Goal: Information Seeking & Learning: Learn about a topic

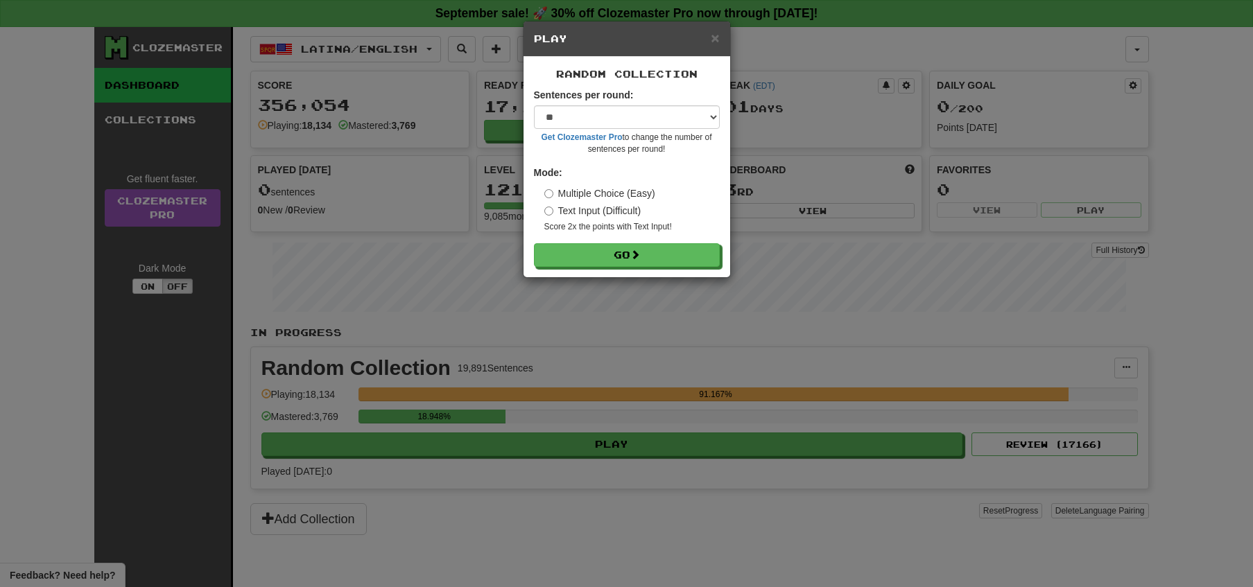
select select "**"
click at [639, 251] on span at bounding box center [636, 255] width 10 height 10
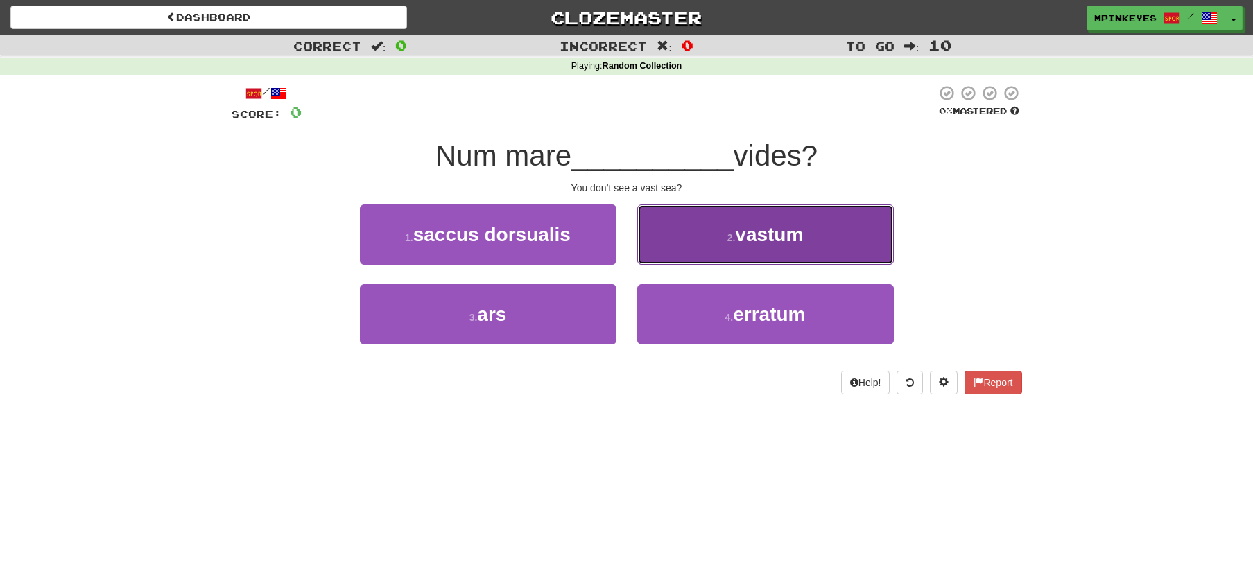
click at [705, 234] on button "2 . vastum" at bounding box center [765, 234] width 256 height 60
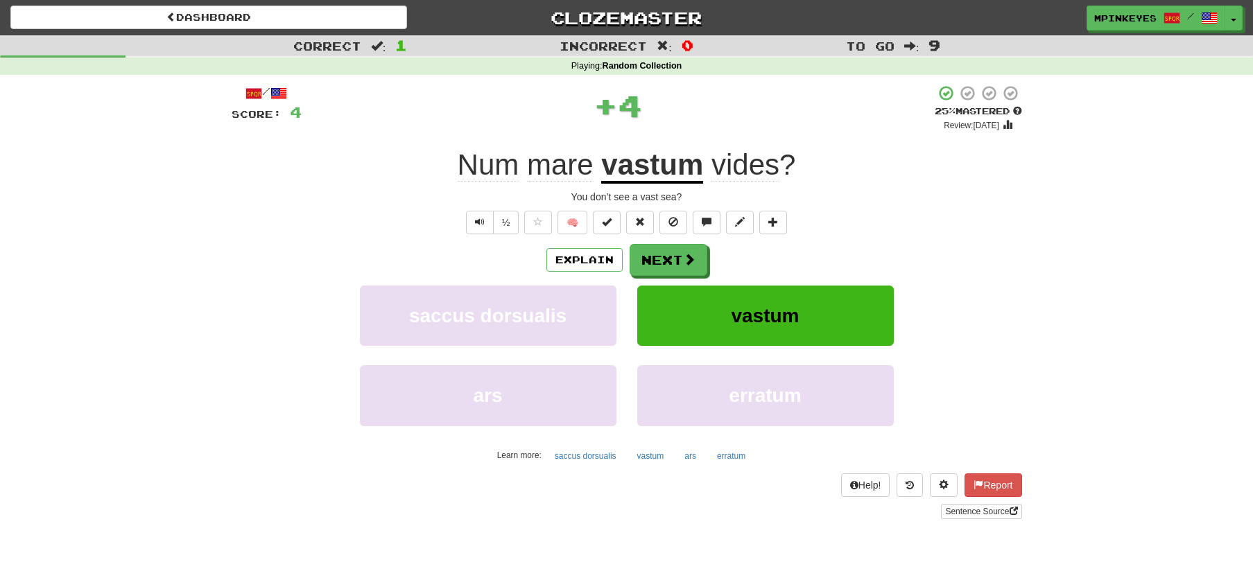
click at [638, 275] on div "Explain Next saccus dorsualis vastum ars erratum Learn more: saccus dorsualis v…" at bounding box center [627, 355] width 790 height 223
click at [651, 263] on button "Next" at bounding box center [669, 261] width 78 height 32
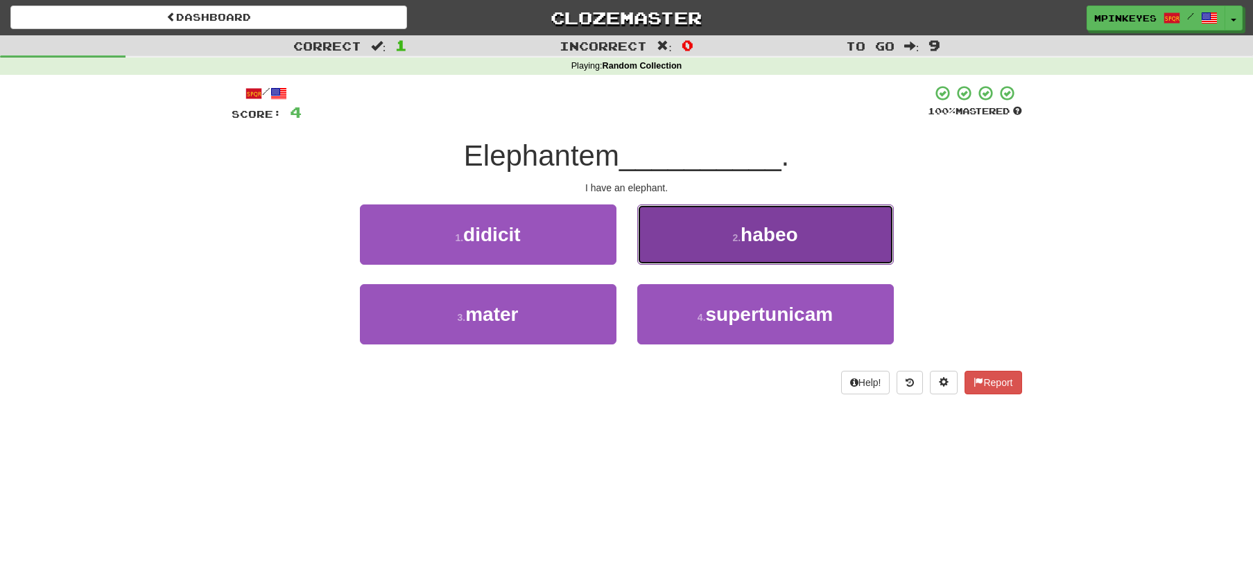
click at [681, 243] on button "2 . habeo" at bounding box center [765, 234] width 256 height 60
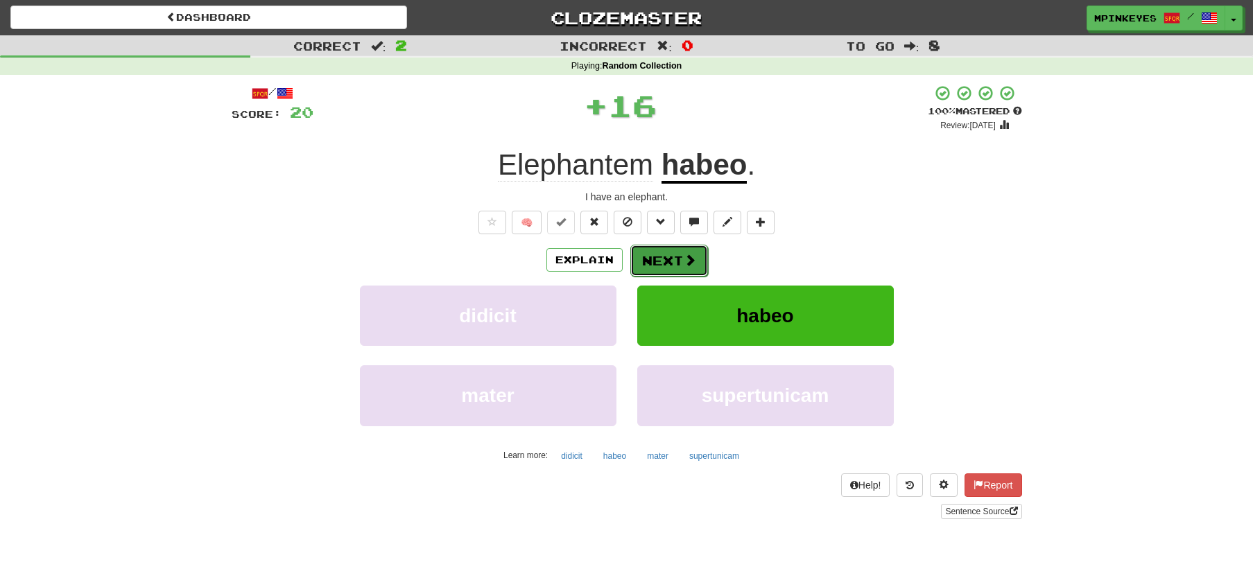
click at [649, 268] on button "Next" at bounding box center [669, 261] width 78 height 32
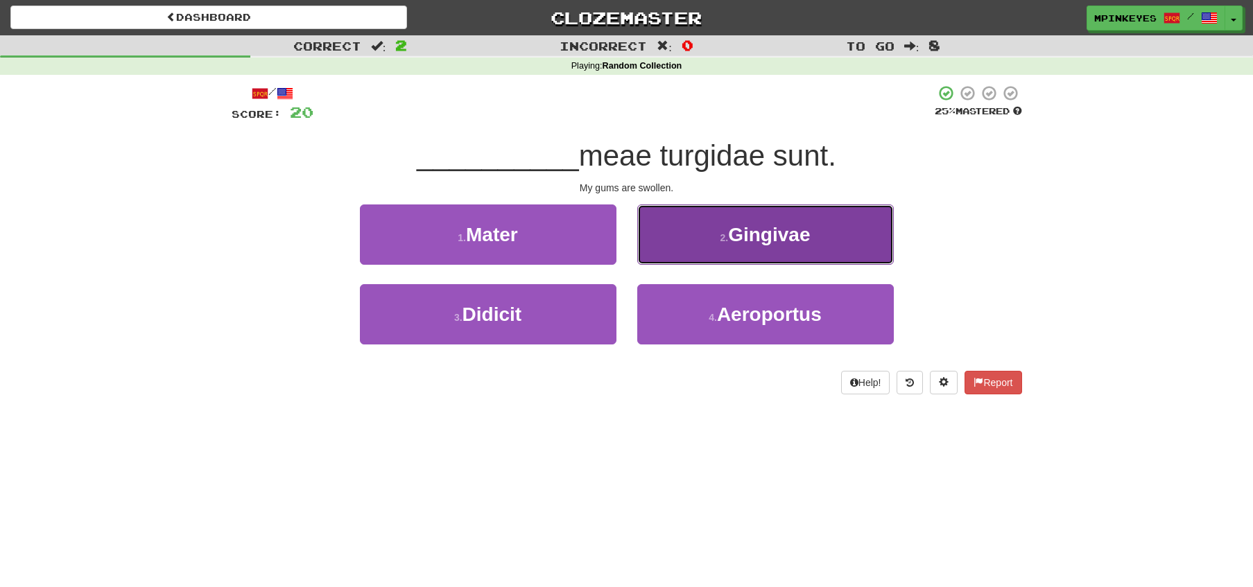
click at [689, 240] on button "2 . Gingivae" at bounding box center [765, 234] width 256 height 60
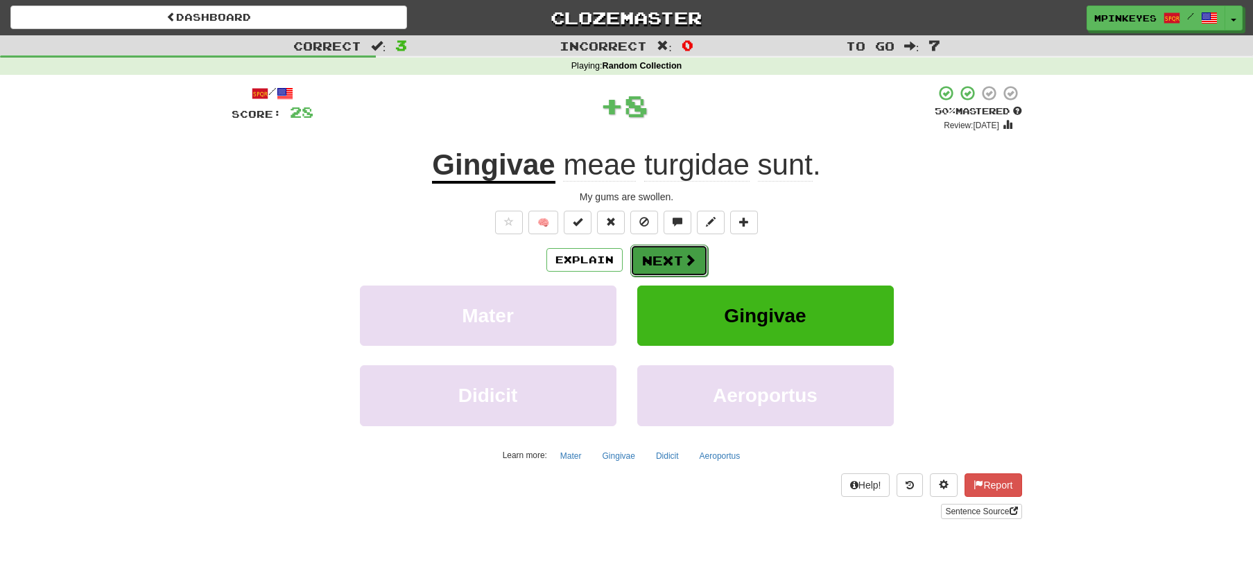
click at [652, 252] on button "Next" at bounding box center [669, 261] width 78 height 32
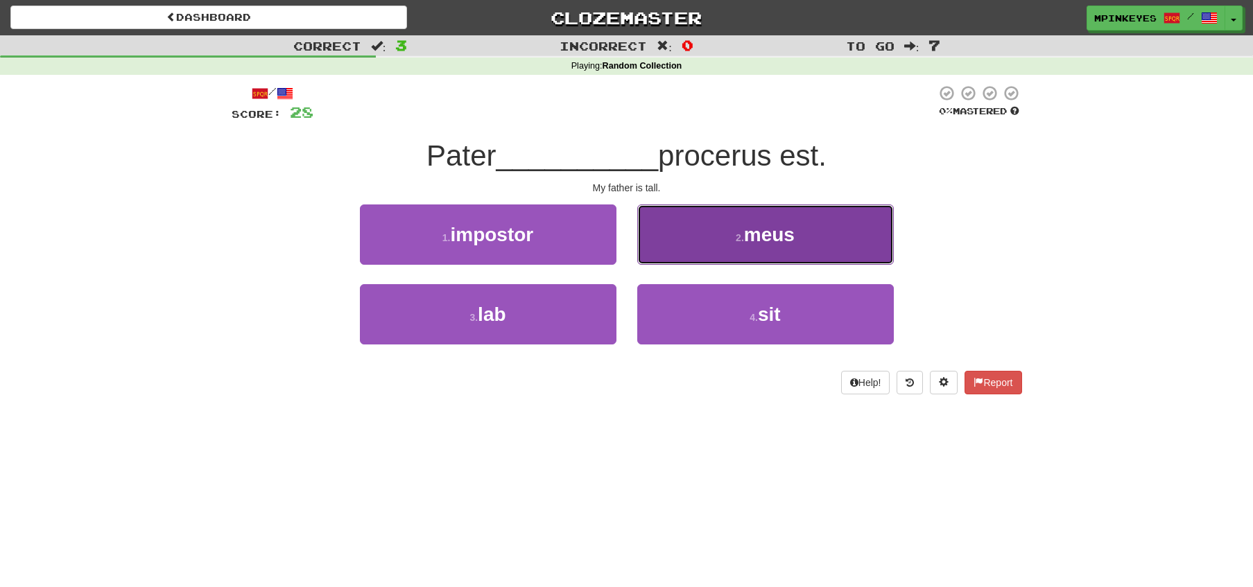
click at [701, 236] on button "2 . meus" at bounding box center [765, 234] width 256 height 60
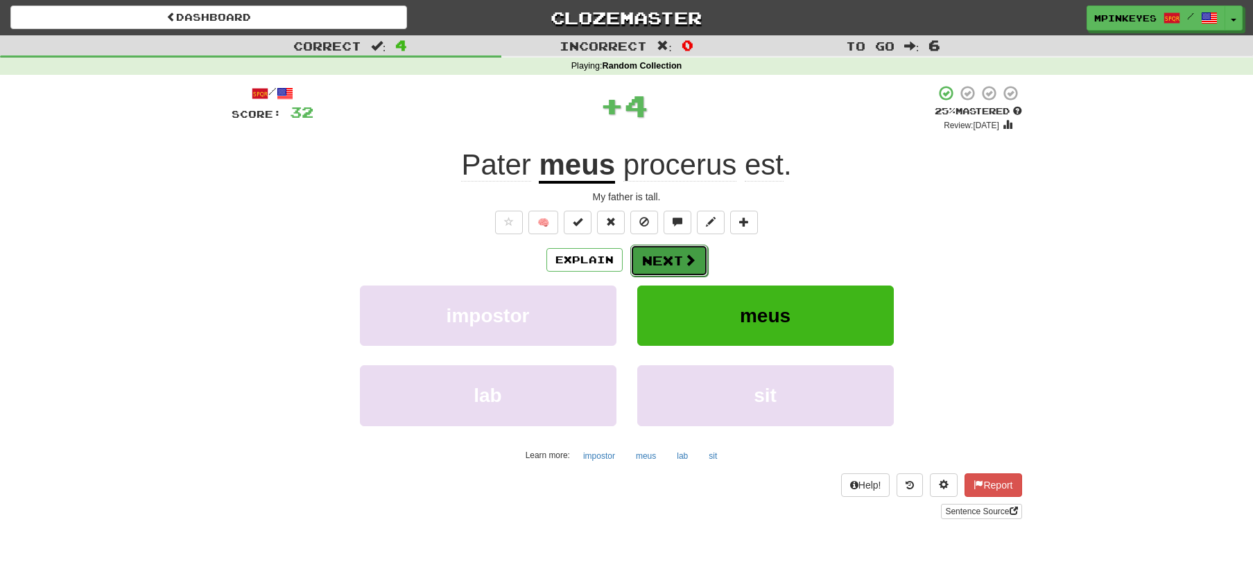
click at [650, 263] on button "Next" at bounding box center [669, 261] width 78 height 32
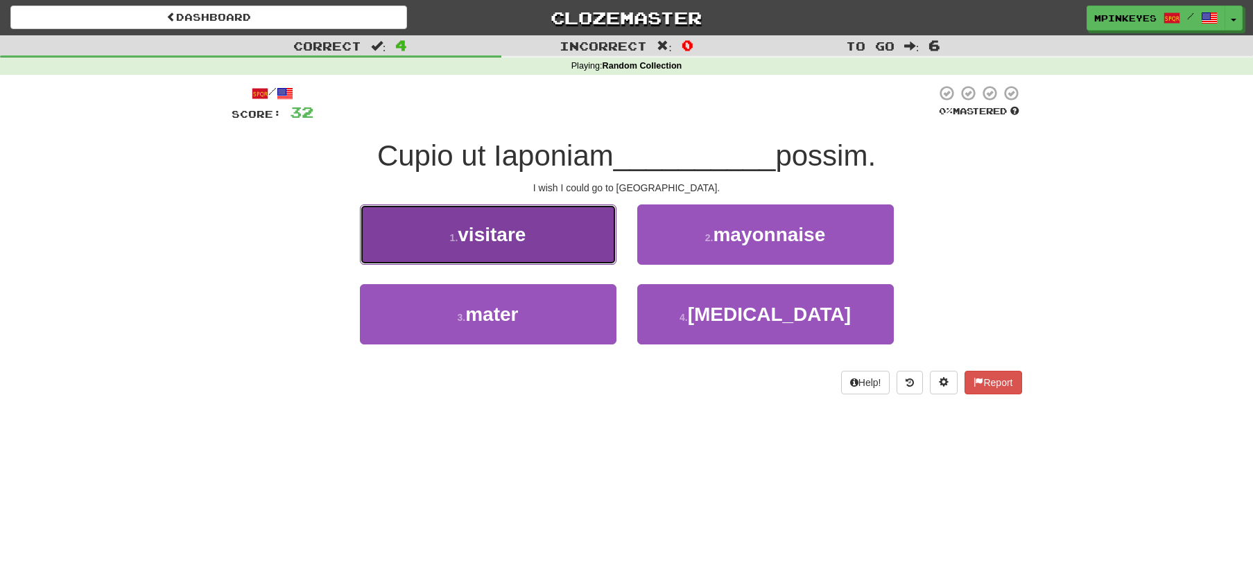
click at [575, 243] on button "1 . visitare" at bounding box center [488, 234] width 256 height 60
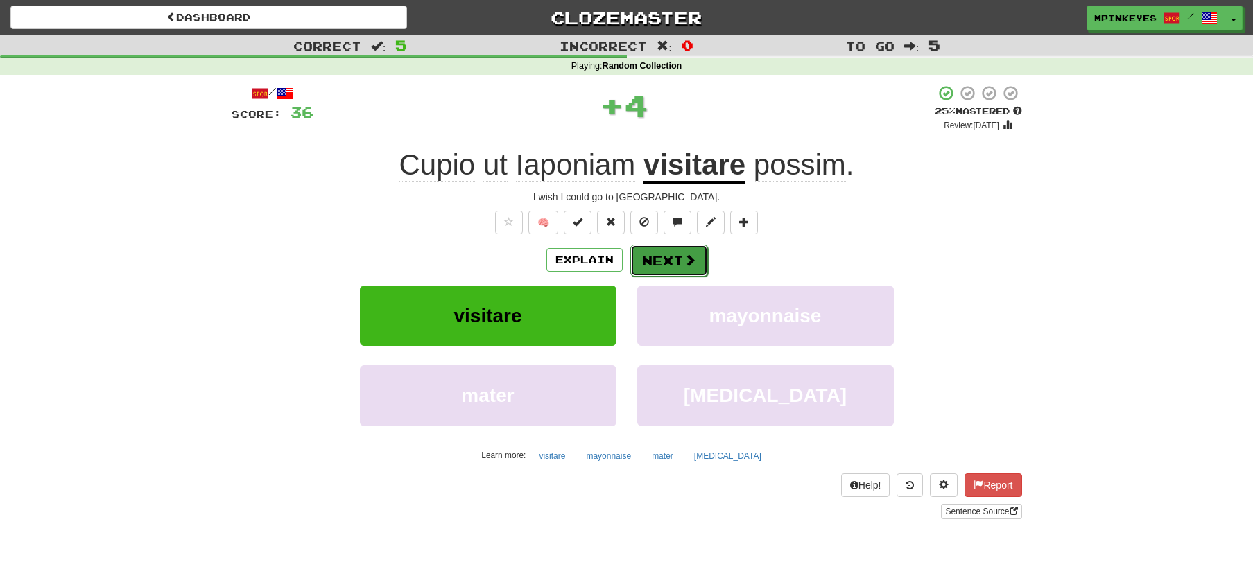
click at [683, 266] on span at bounding box center [689, 260] width 12 height 12
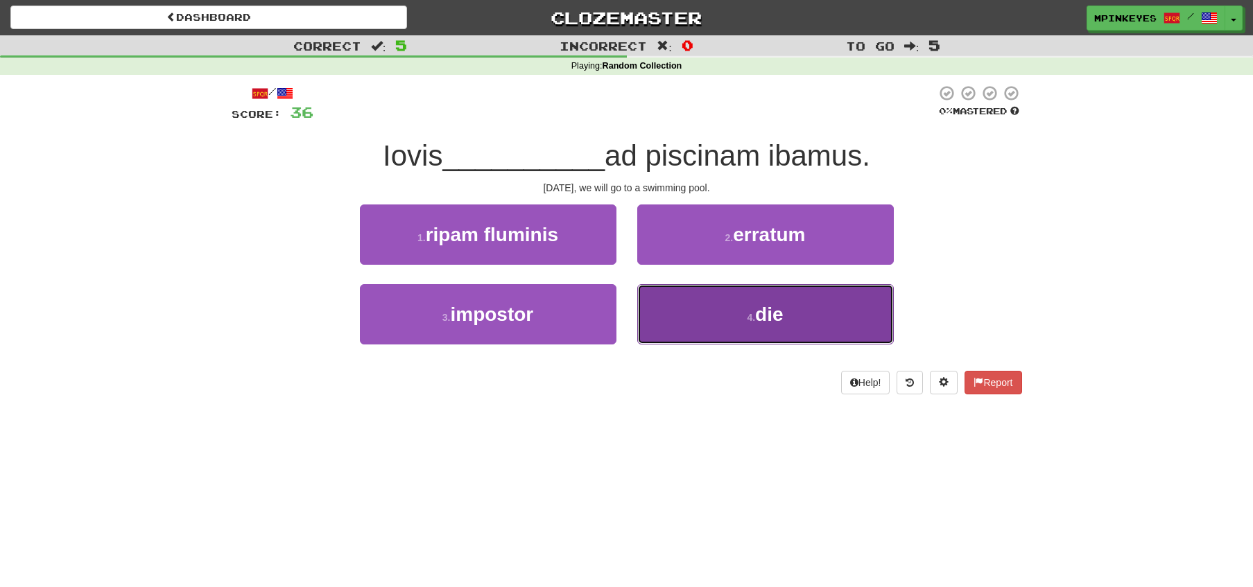
click at [656, 320] on button "4 . die" at bounding box center [765, 314] width 256 height 60
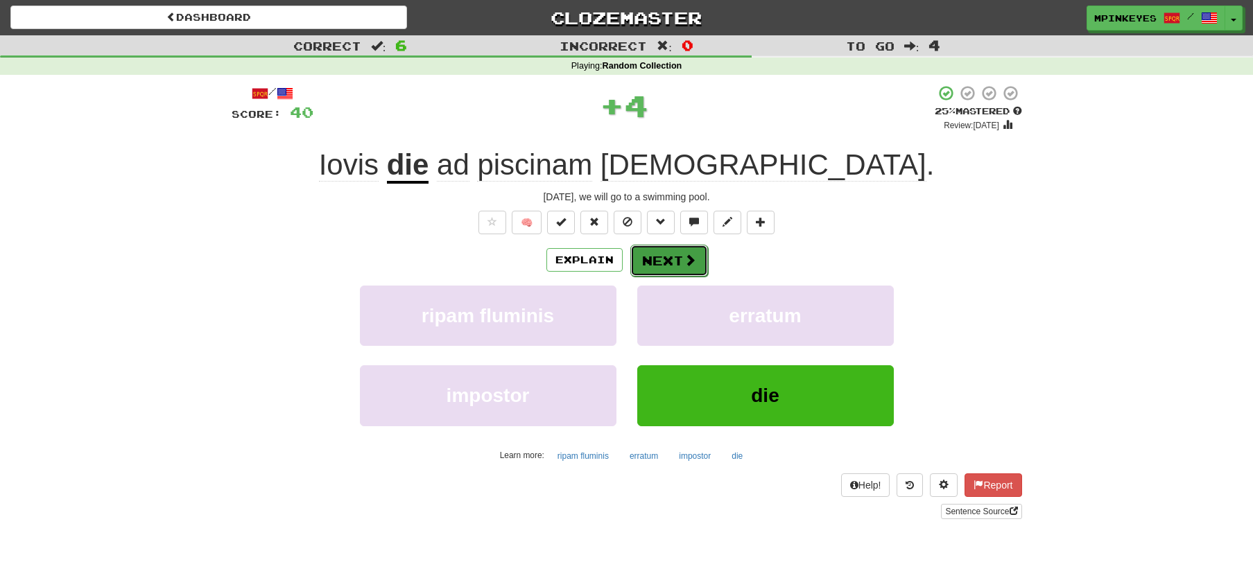
click at [671, 261] on button "Next" at bounding box center [669, 261] width 78 height 32
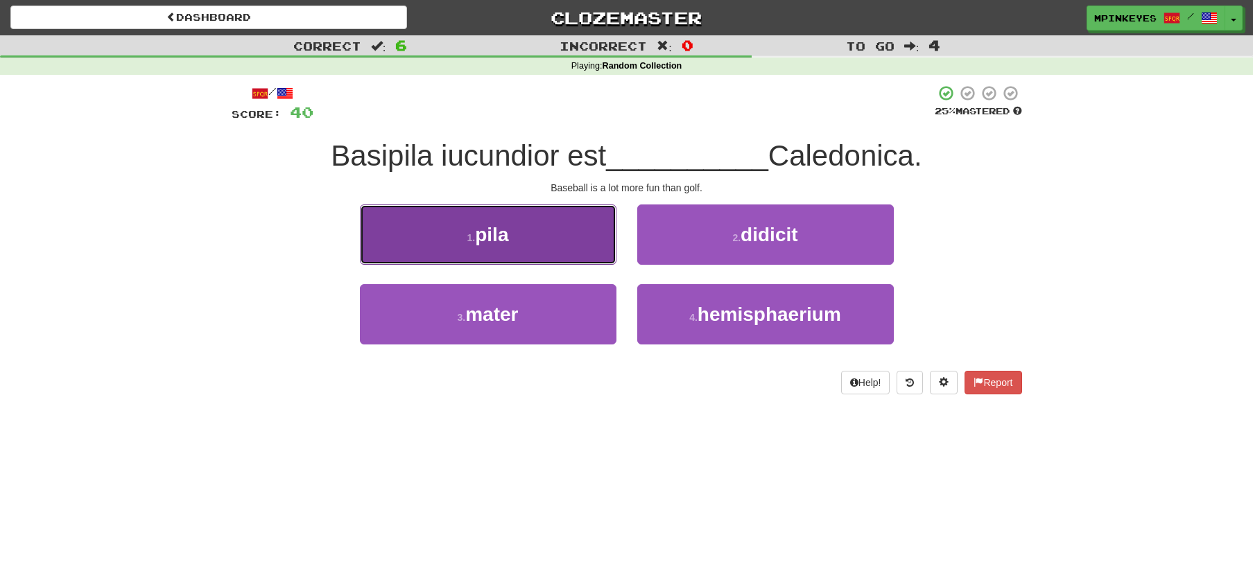
click at [568, 223] on button "1 . pila" at bounding box center [488, 234] width 256 height 60
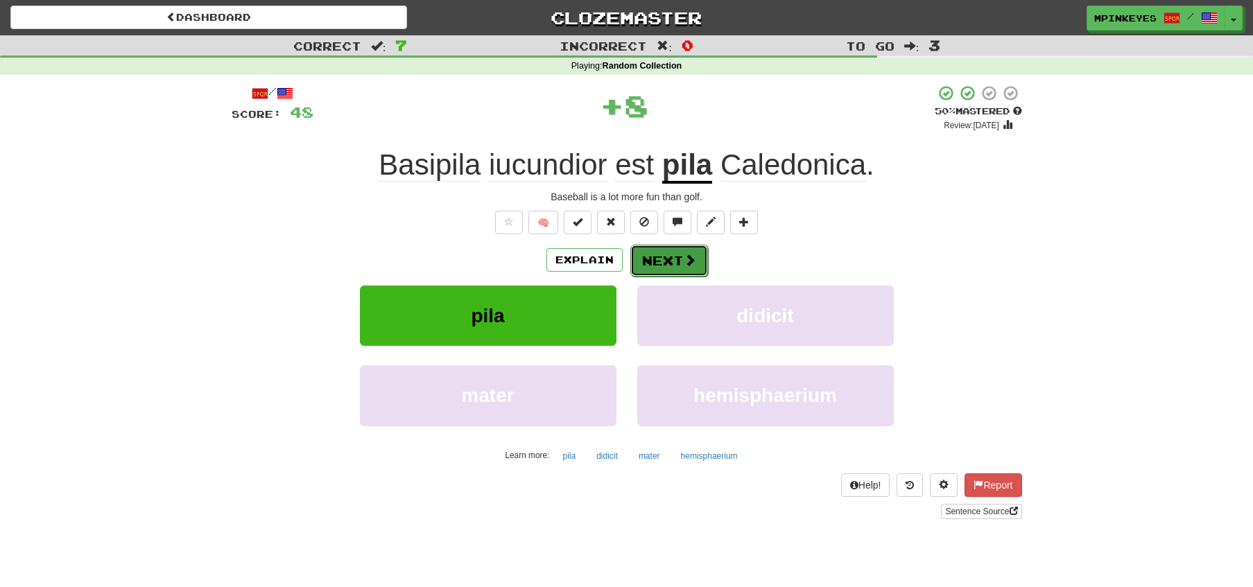
click at [683, 259] on span at bounding box center [689, 260] width 12 height 12
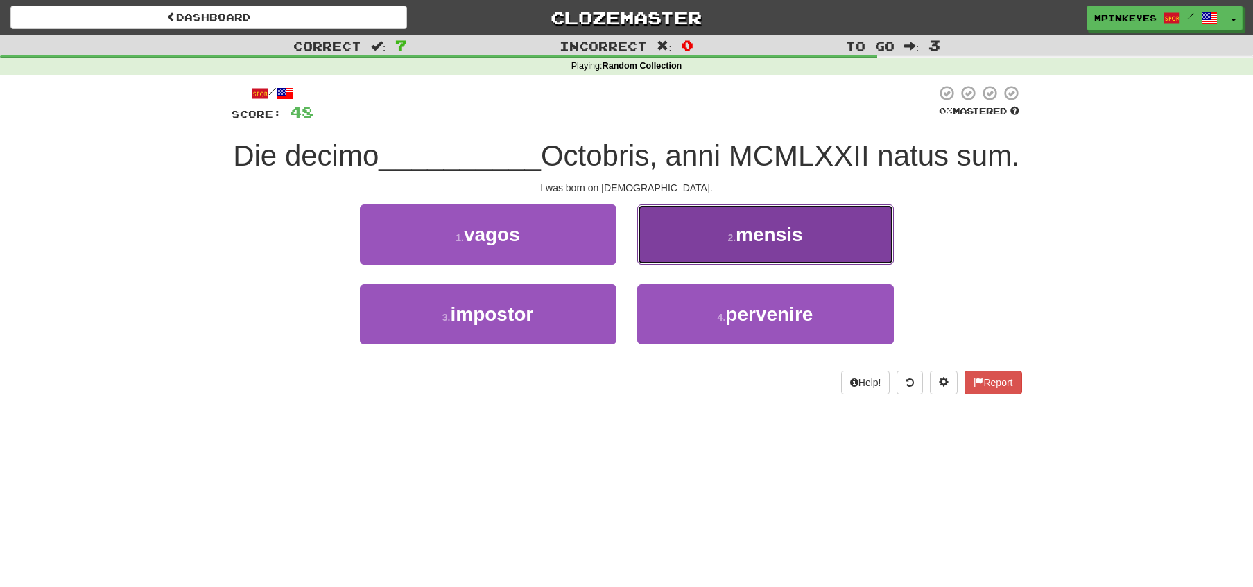
click at [709, 265] on button "2 . mensis" at bounding box center [765, 234] width 256 height 60
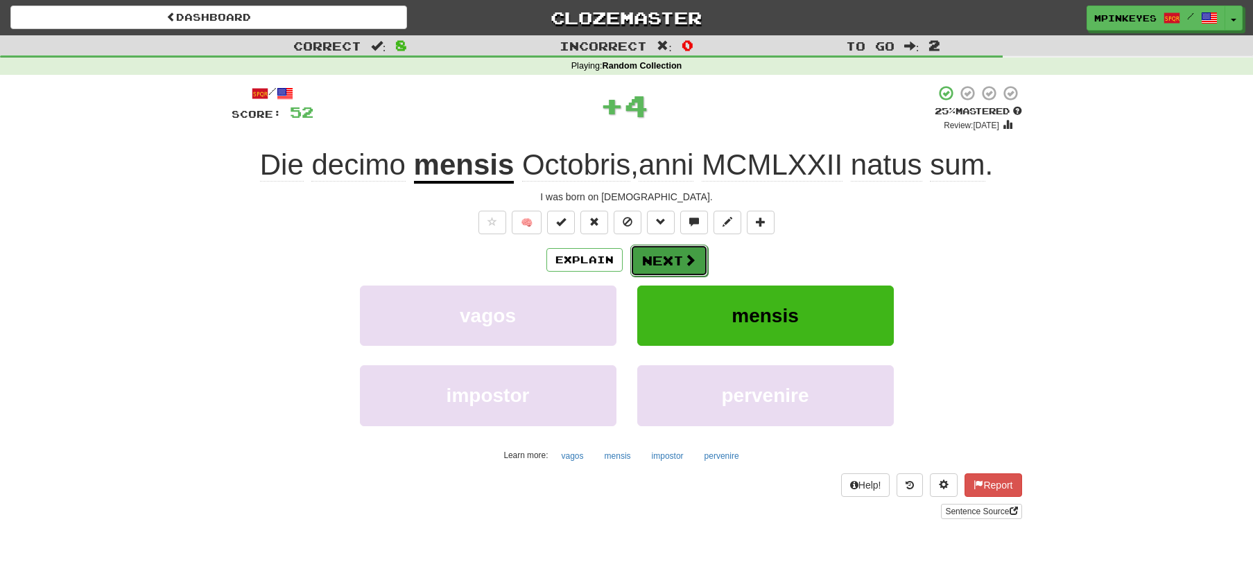
click at [634, 267] on button "Next" at bounding box center [669, 261] width 78 height 32
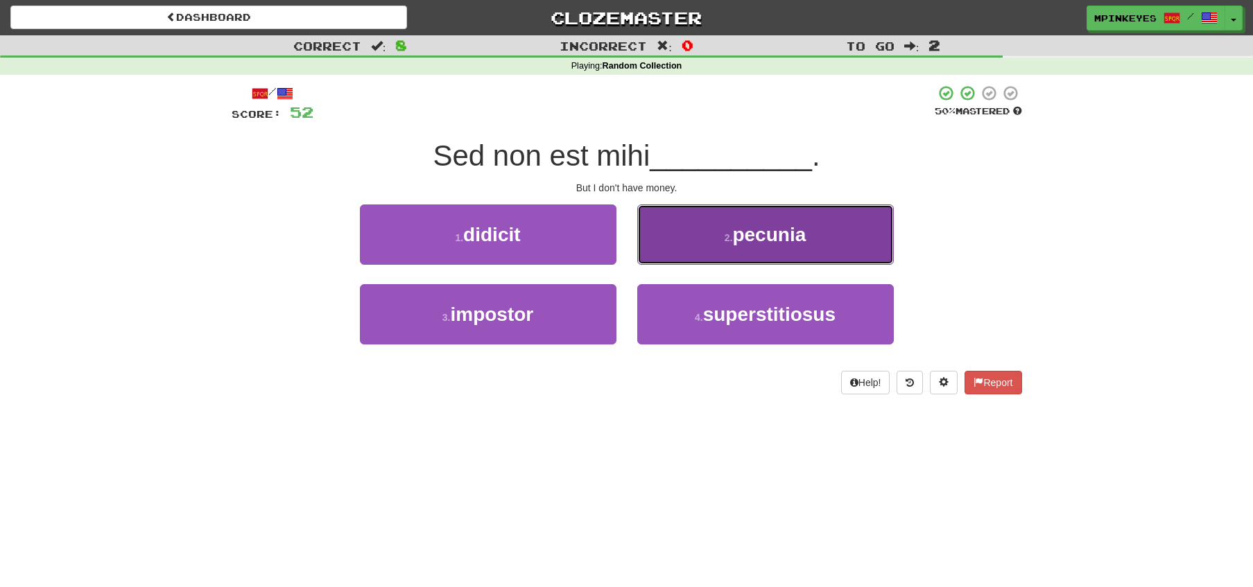
click at [700, 224] on button "2 . pecunia" at bounding box center [765, 234] width 256 height 60
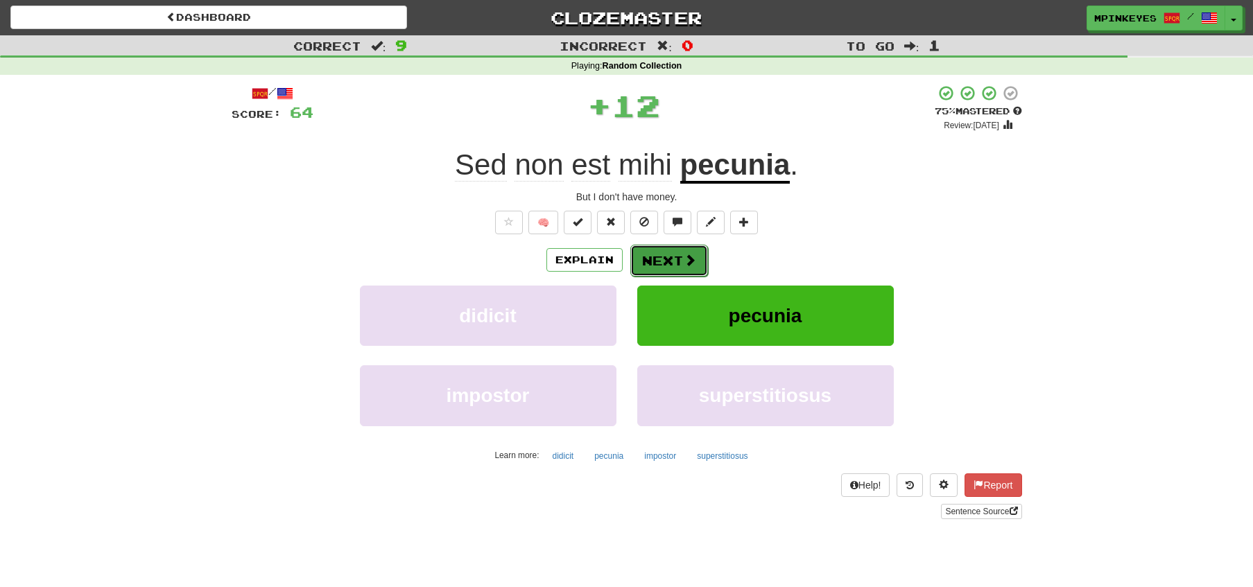
click at [636, 259] on button "Next" at bounding box center [669, 261] width 78 height 32
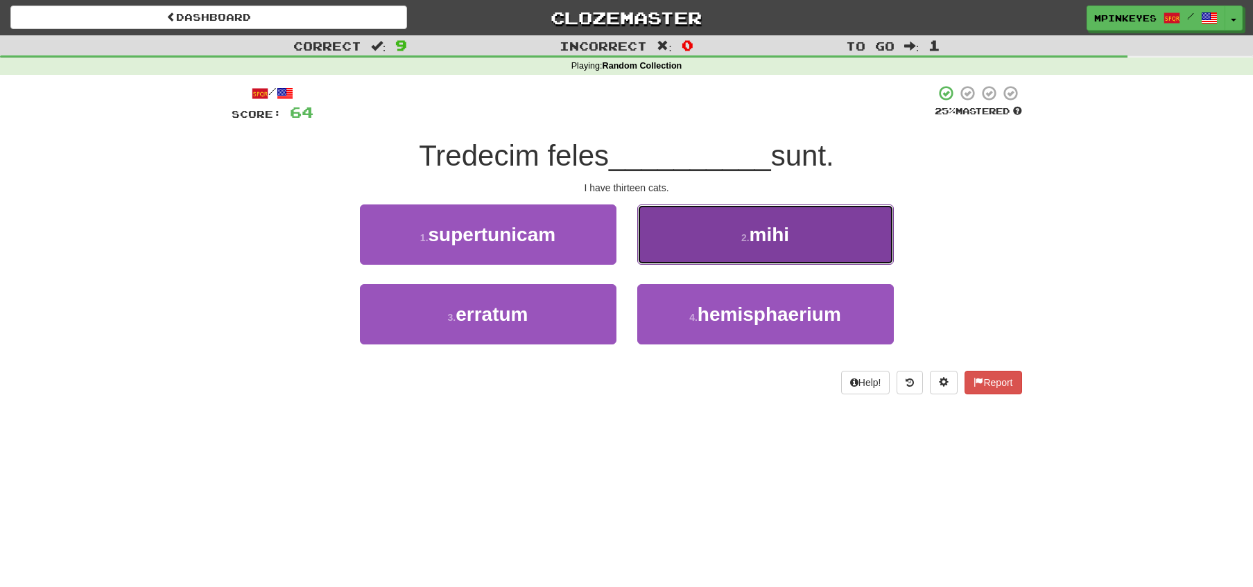
click at [679, 243] on button "2 . mihi" at bounding box center [765, 234] width 256 height 60
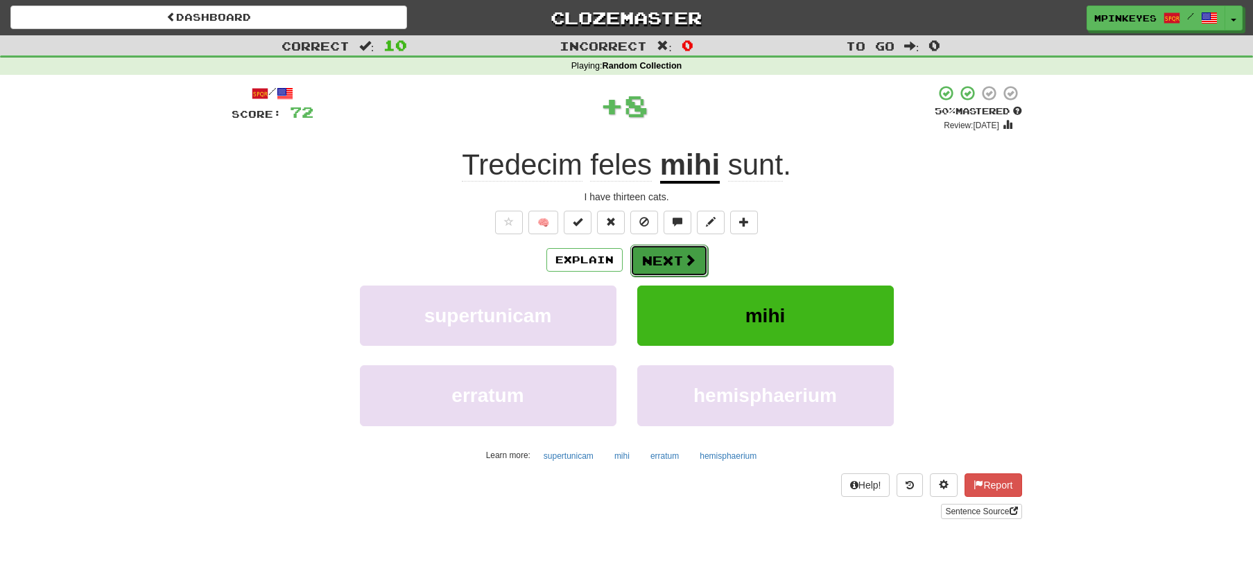
click at [661, 261] on button "Next" at bounding box center [669, 261] width 78 height 32
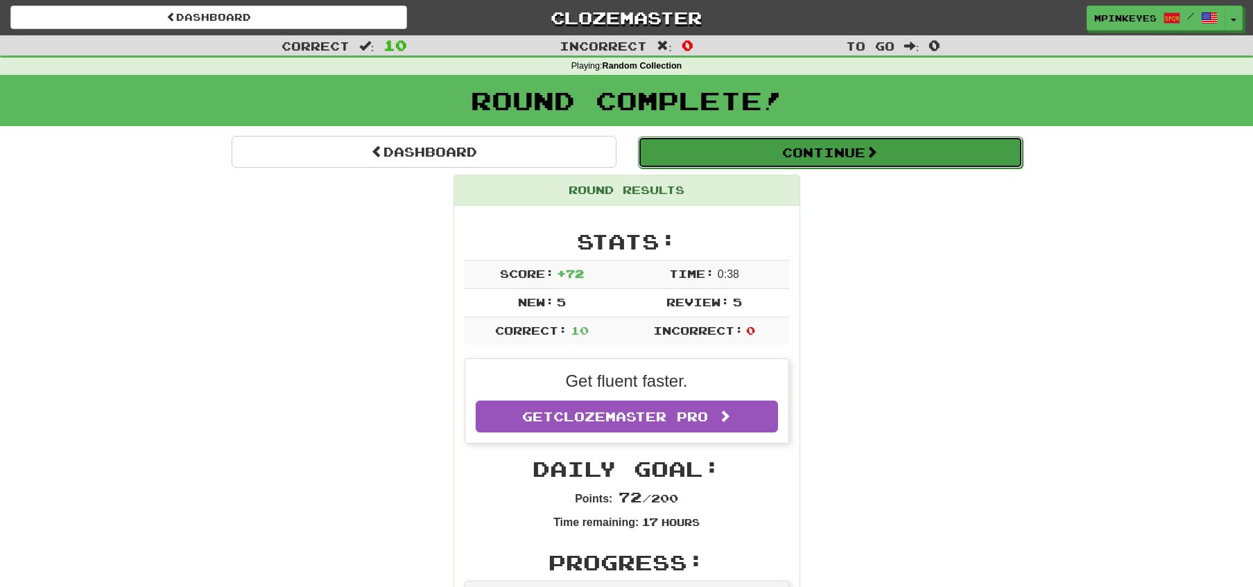
click at [687, 158] on button "Continue" at bounding box center [830, 153] width 385 height 32
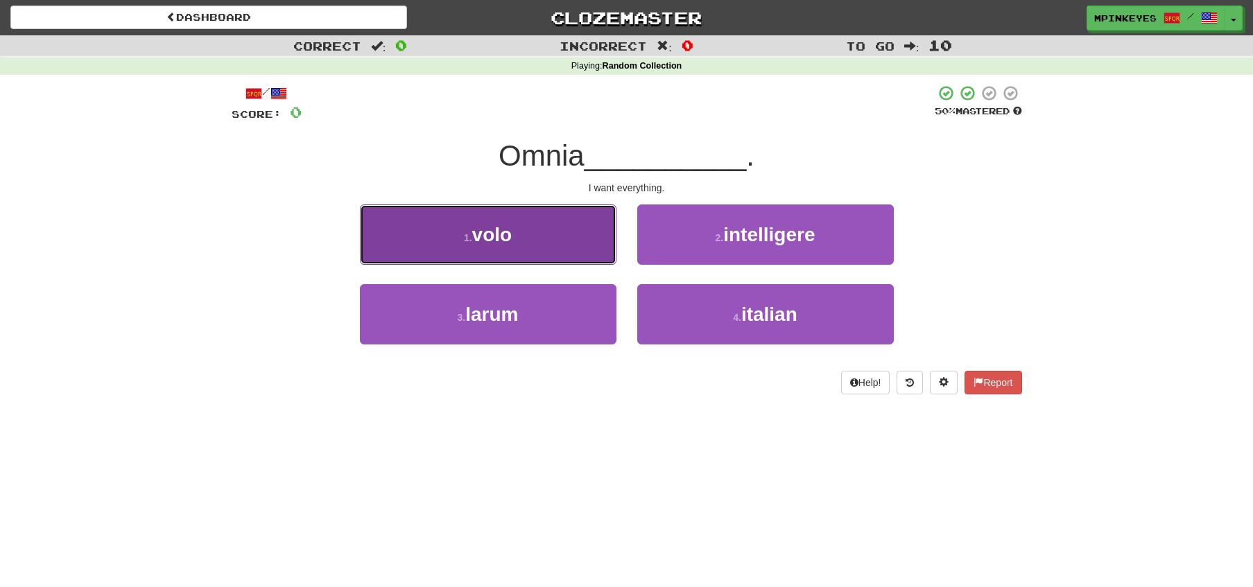
click at [527, 218] on button "1 . volo" at bounding box center [488, 234] width 256 height 60
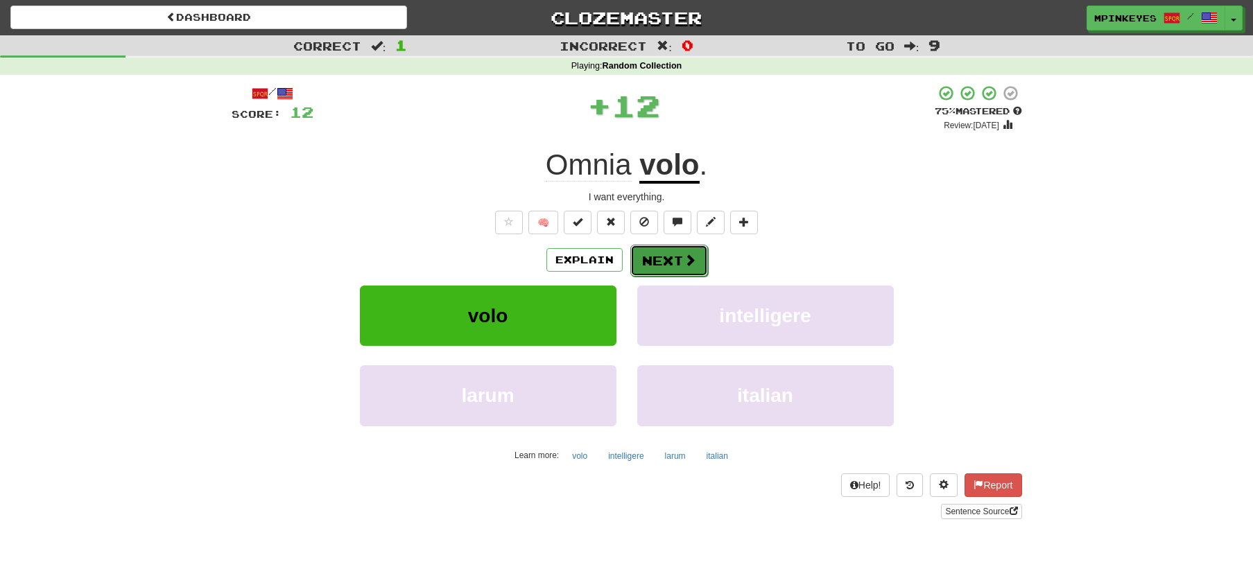
click at [668, 252] on button "Next" at bounding box center [669, 261] width 78 height 32
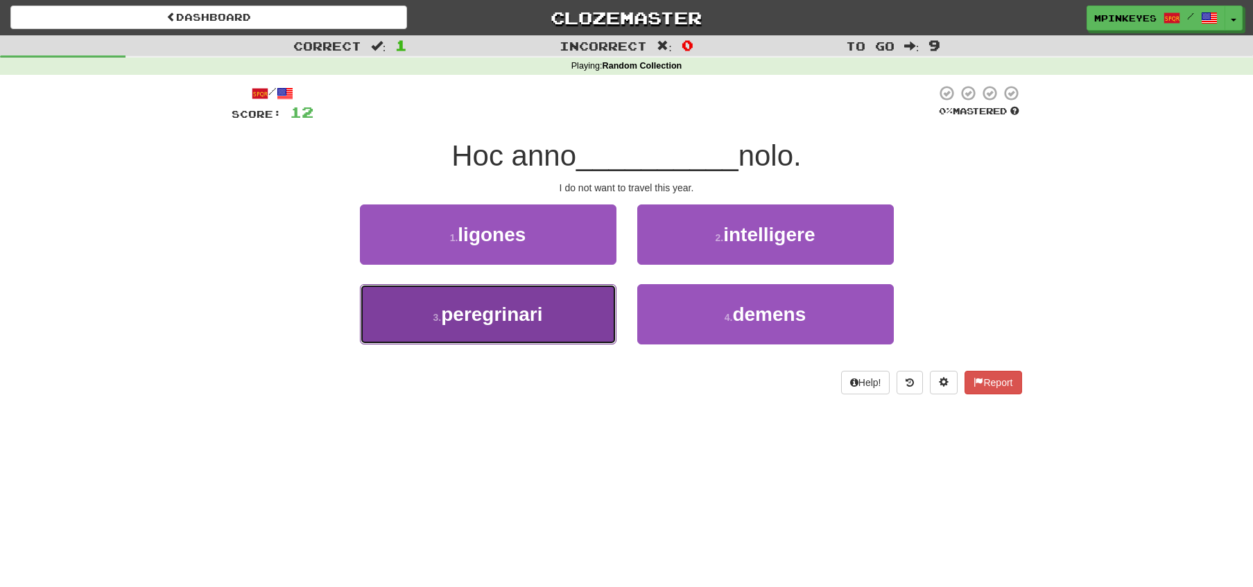
click at [595, 311] on button "3 . peregrinari" at bounding box center [488, 314] width 256 height 60
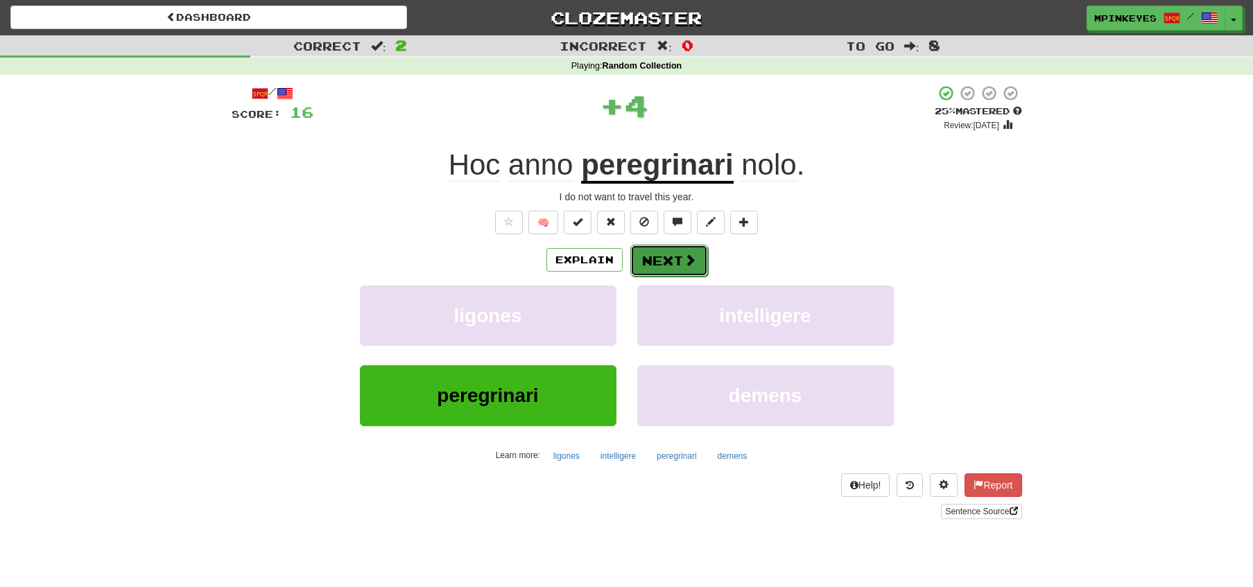
click at [660, 263] on button "Next" at bounding box center [669, 261] width 78 height 32
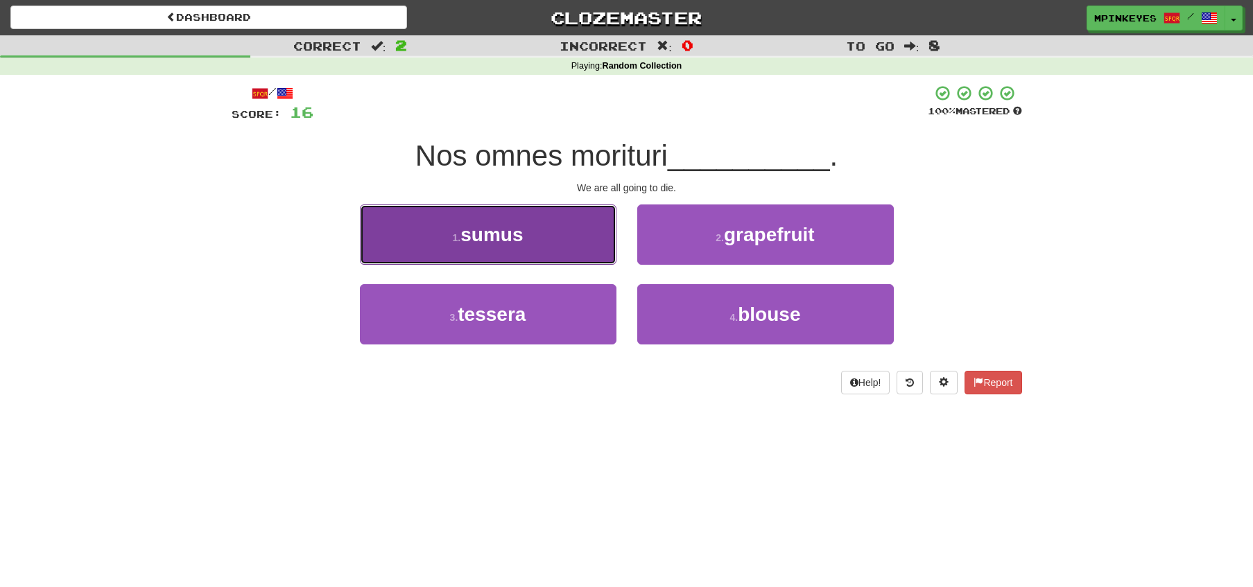
click at [590, 228] on button "1 . sumus" at bounding box center [488, 234] width 256 height 60
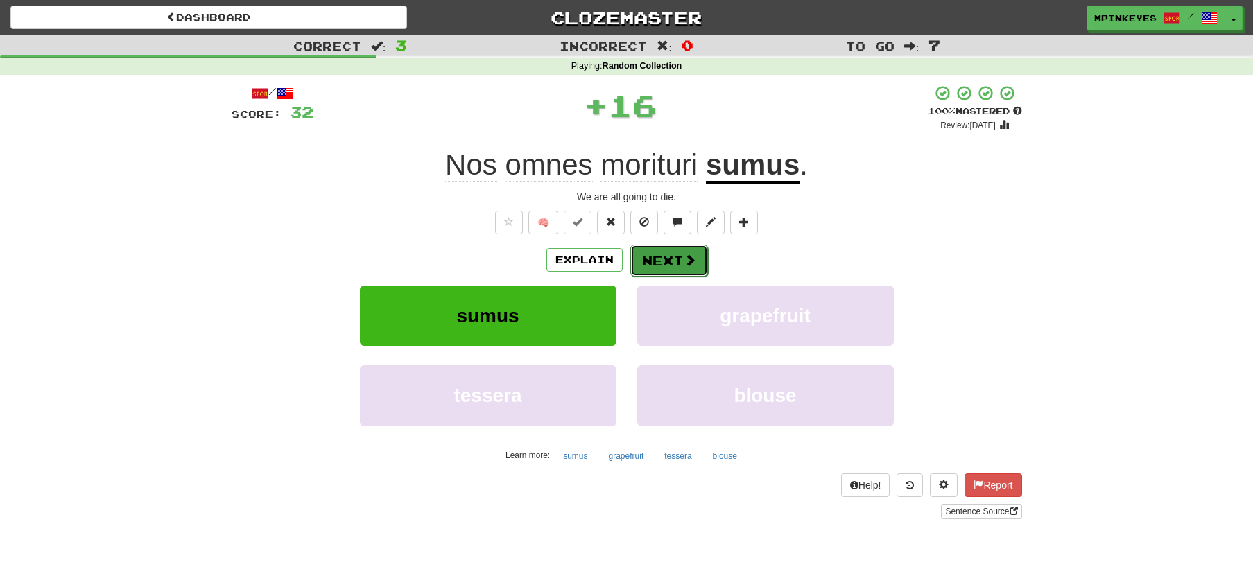
click at [665, 271] on button "Next" at bounding box center [669, 261] width 78 height 32
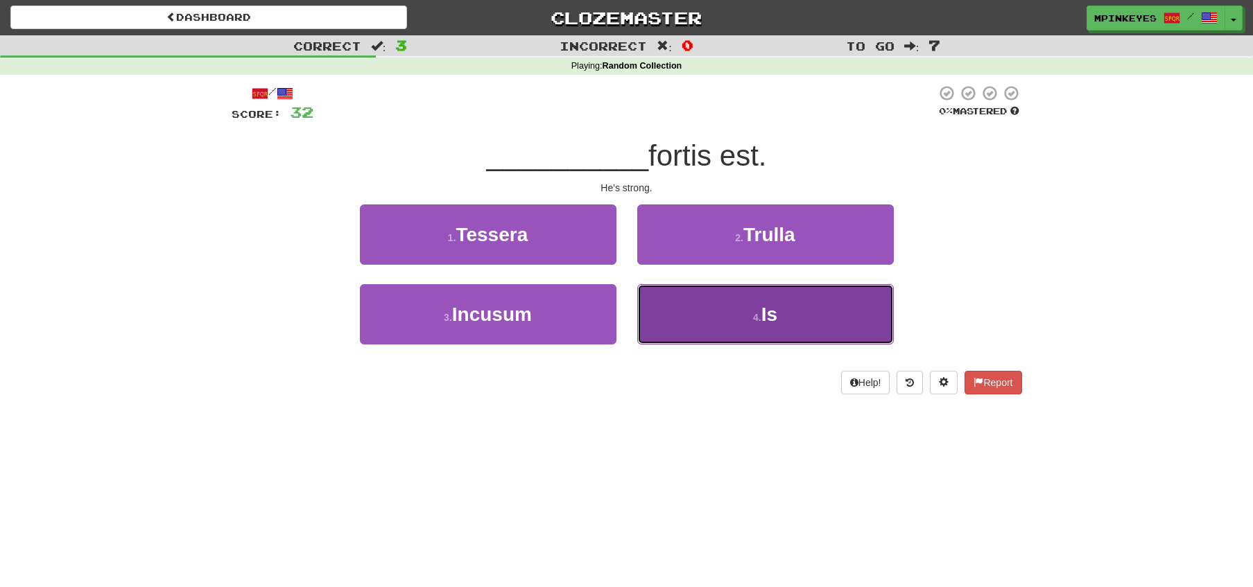
click at [687, 338] on button "4 . Is" at bounding box center [765, 314] width 256 height 60
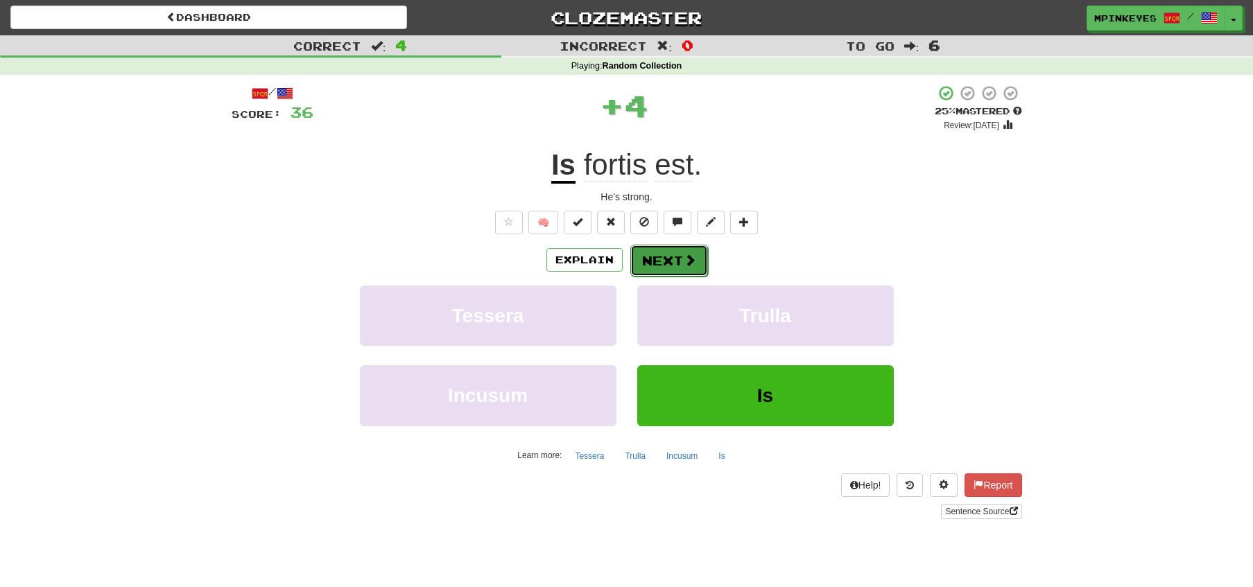
click at [639, 245] on button "Next" at bounding box center [669, 261] width 78 height 32
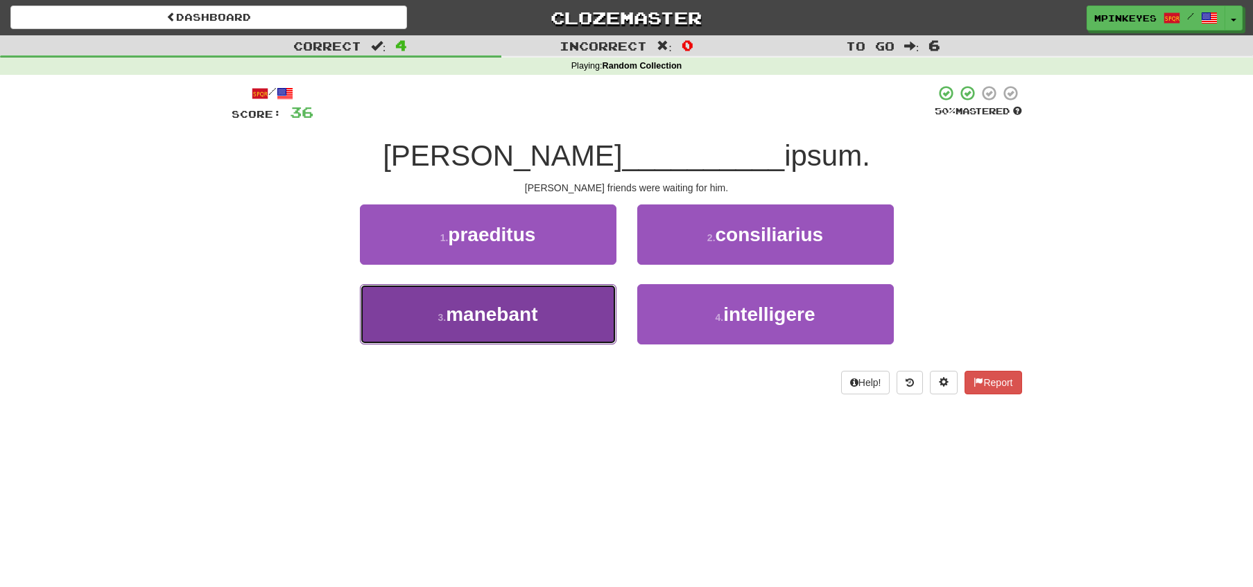
click at [566, 329] on button "3 . manebant" at bounding box center [488, 314] width 256 height 60
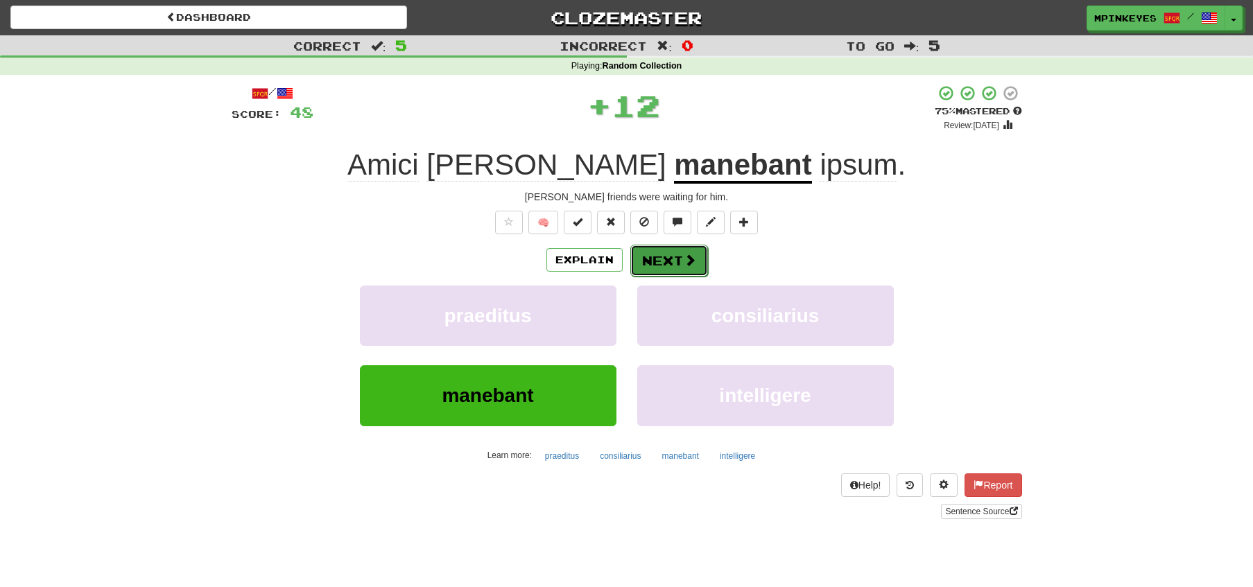
click at [701, 250] on button "Next" at bounding box center [669, 261] width 78 height 32
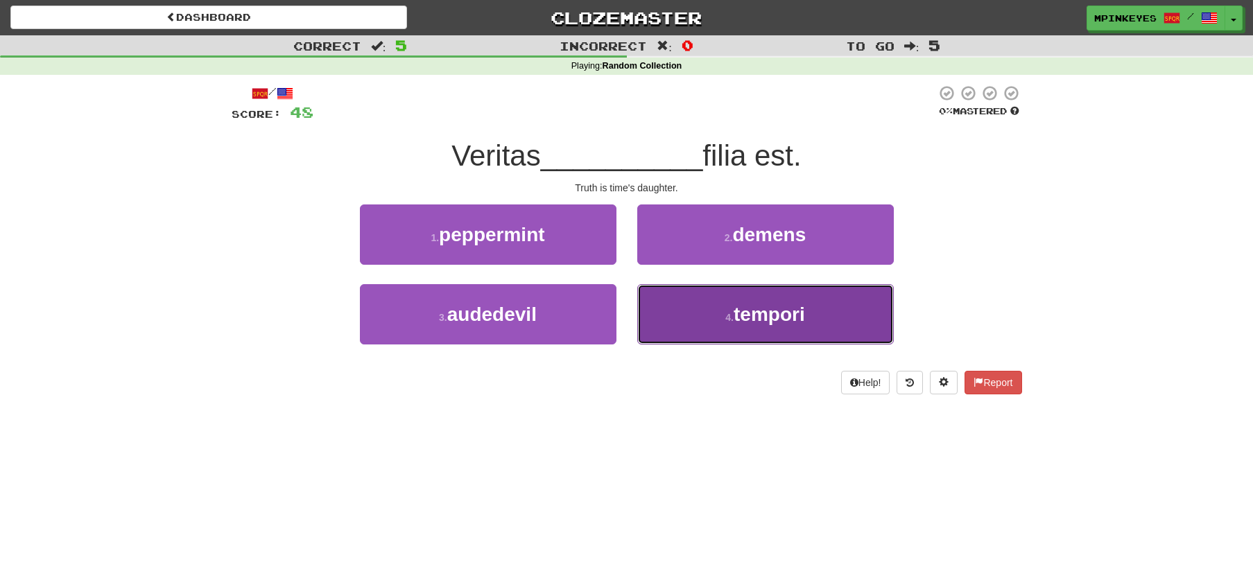
click at [670, 311] on button "4 . tempori" at bounding box center [765, 314] width 256 height 60
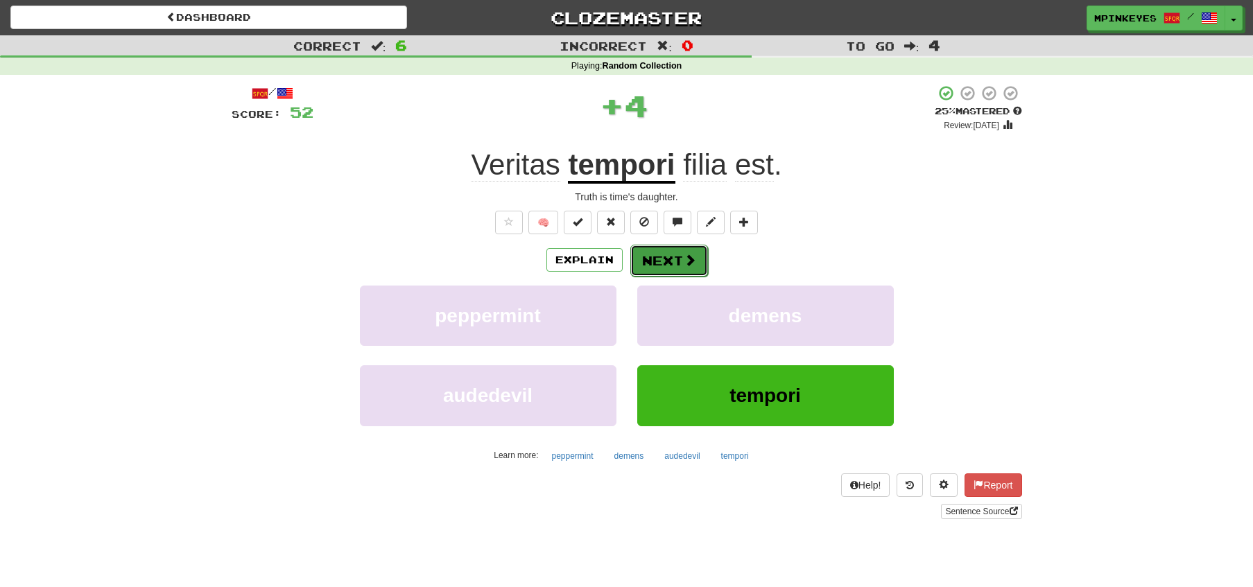
click at [649, 257] on button "Next" at bounding box center [669, 261] width 78 height 32
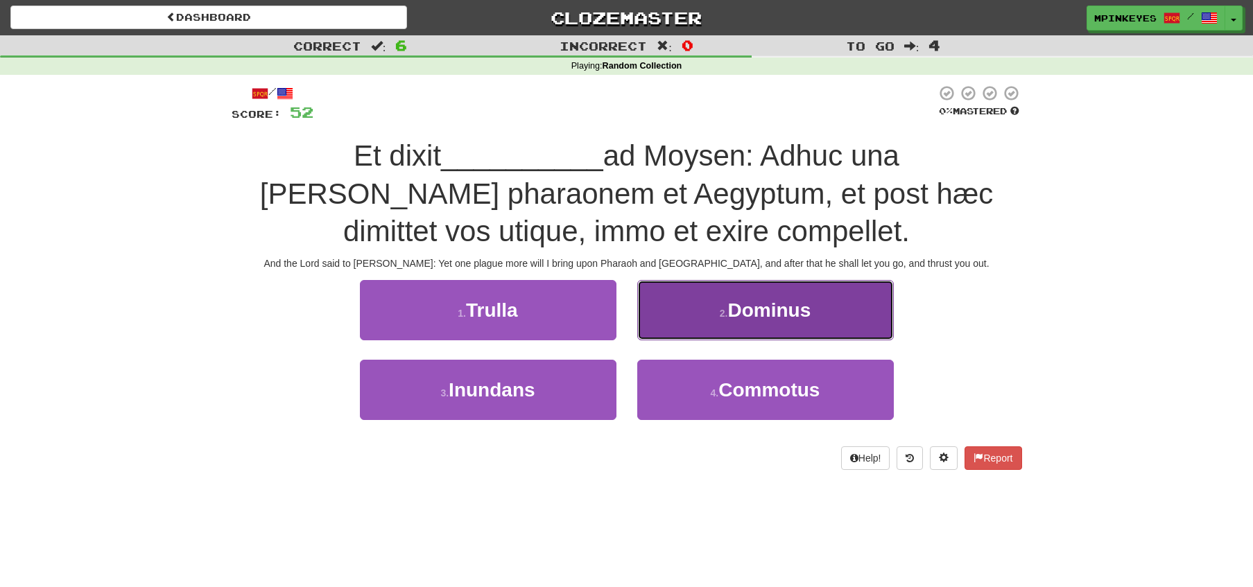
click at [664, 315] on button "2 . Dominus" at bounding box center [765, 310] width 256 height 60
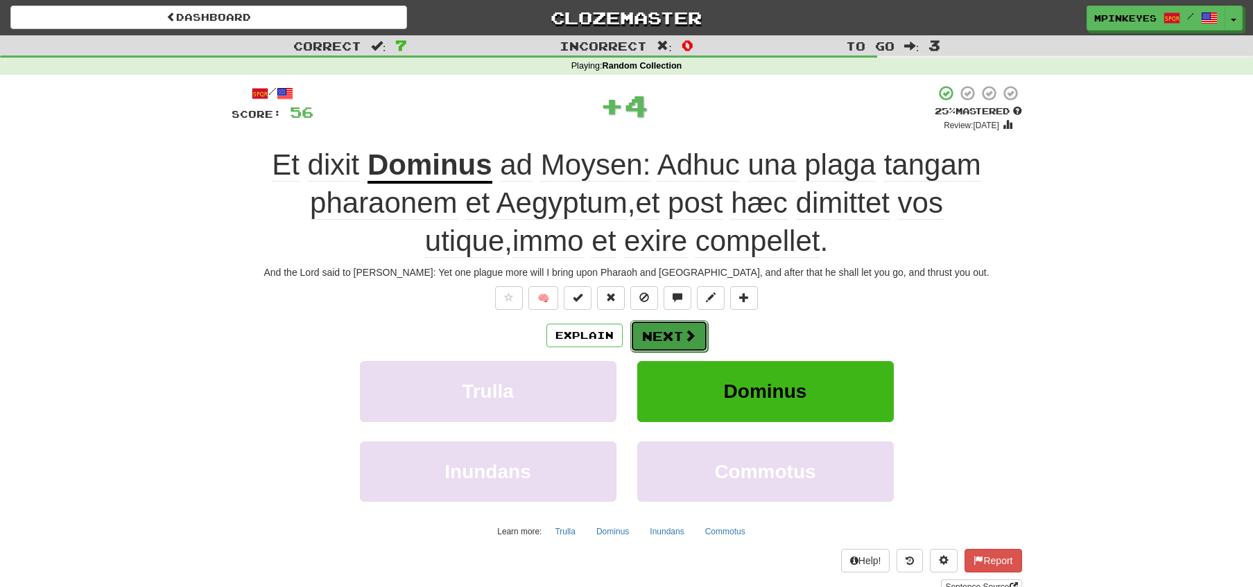
click at [653, 344] on button "Next" at bounding box center [669, 336] width 78 height 32
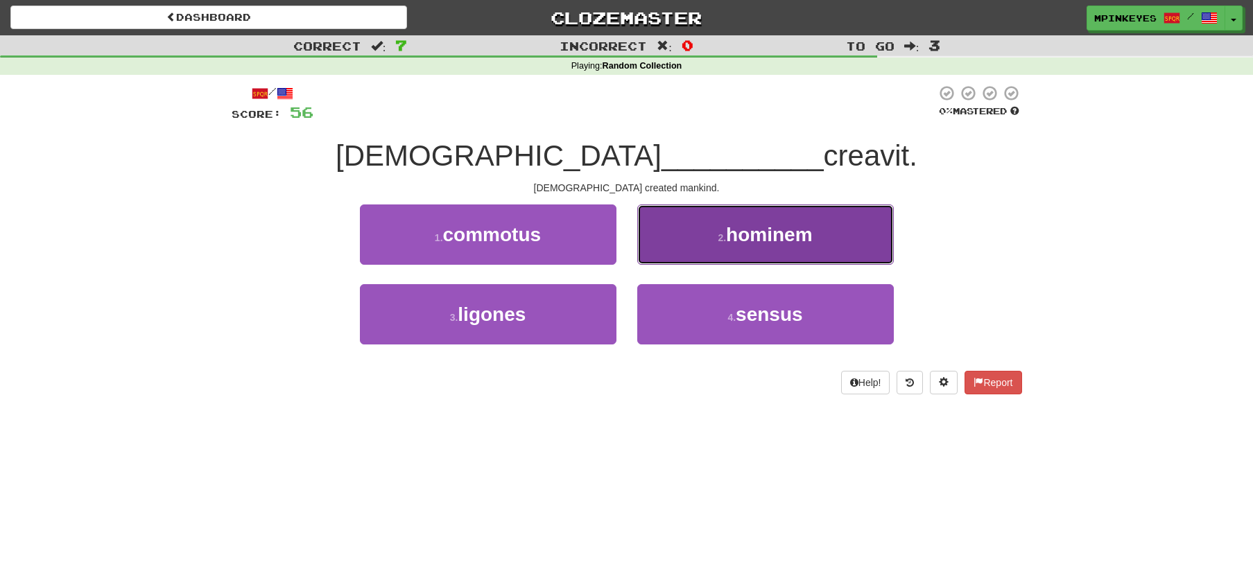
click at [683, 241] on button "2 . hominem" at bounding box center [765, 234] width 256 height 60
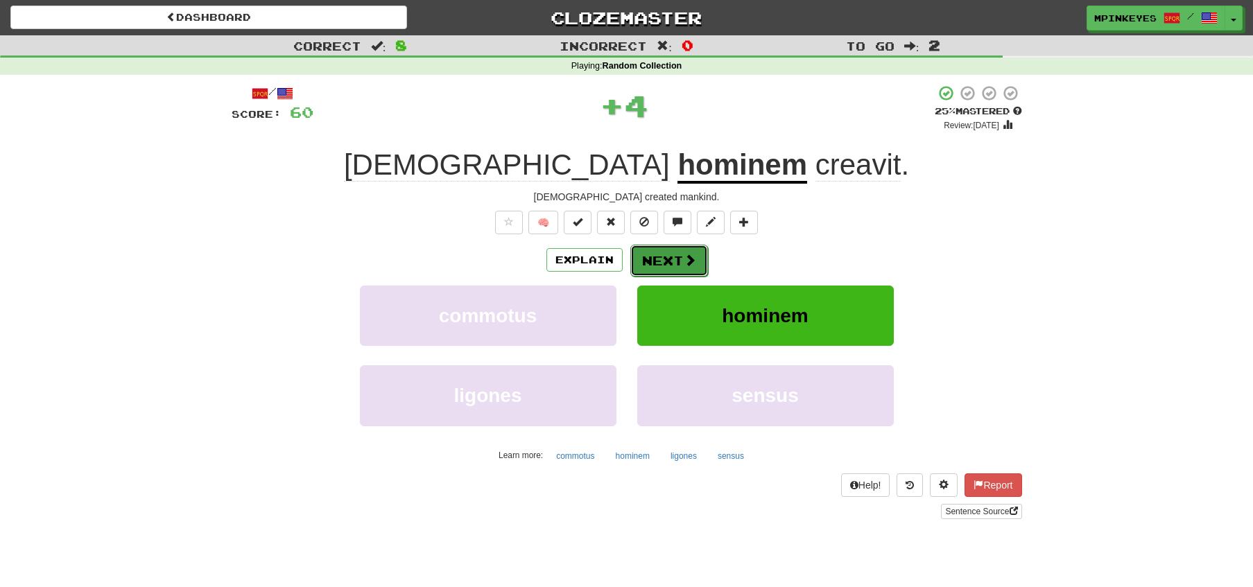
click at [656, 256] on button "Next" at bounding box center [669, 261] width 78 height 32
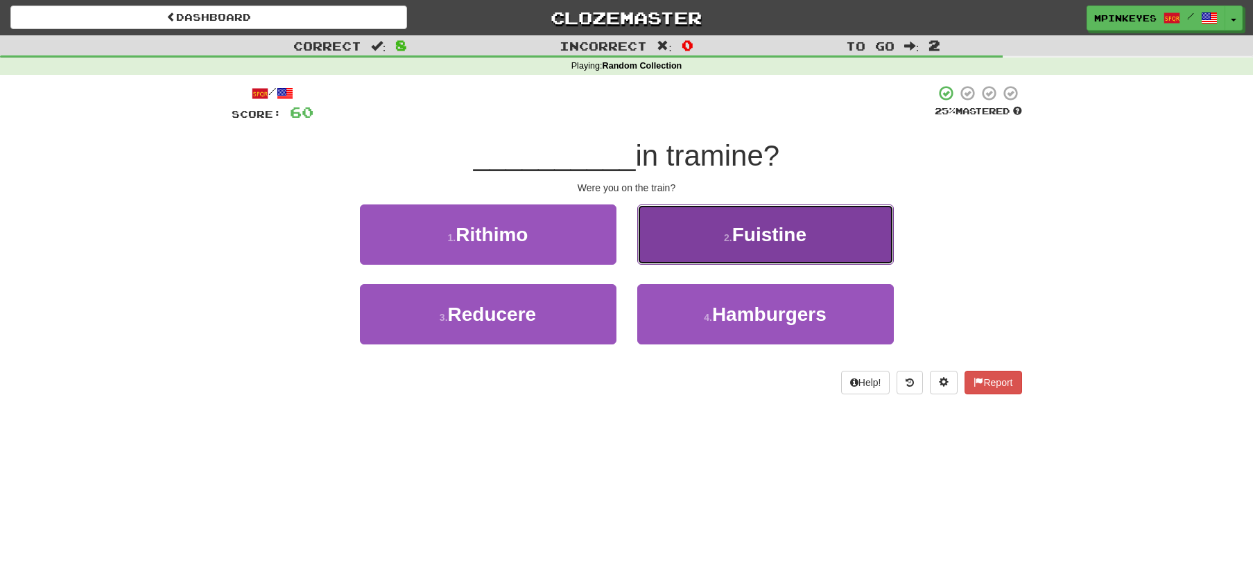
click at [662, 223] on button "2 . Fuistine" at bounding box center [765, 234] width 256 height 60
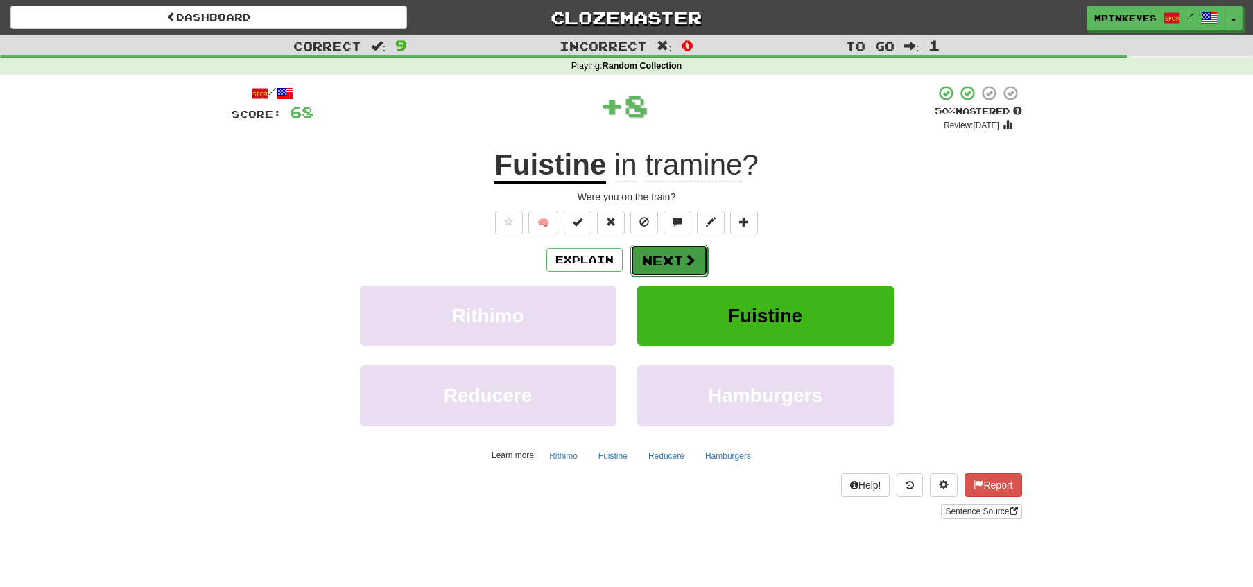
click at [647, 259] on button "Next" at bounding box center [669, 261] width 78 height 32
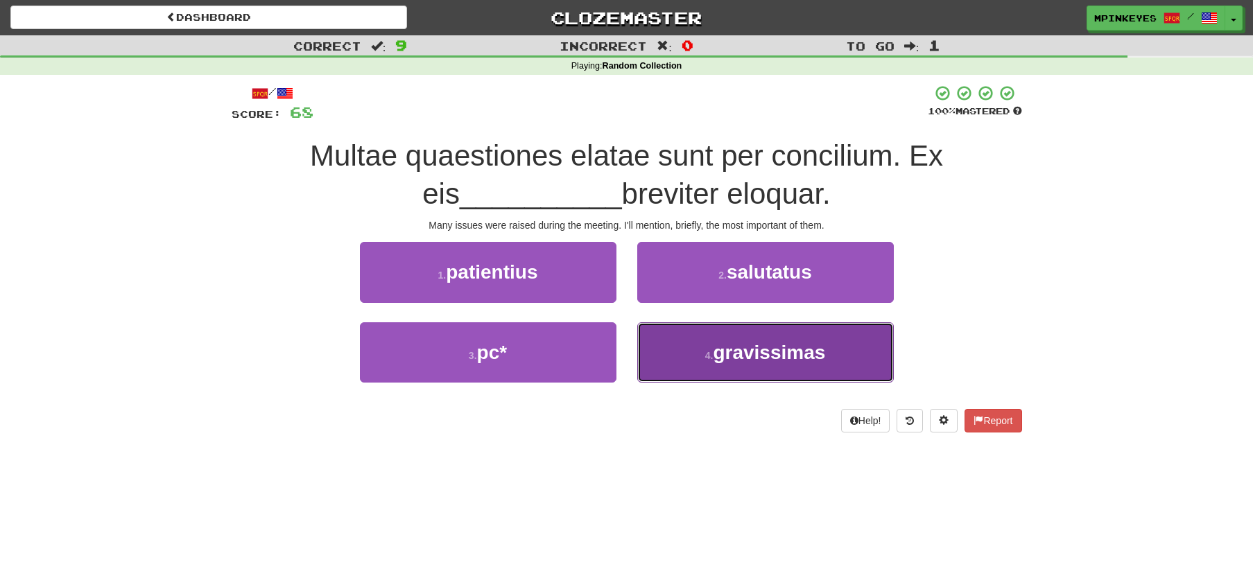
click at [664, 378] on button "4 . gravissimas" at bounding box center [765, 352] width 256 height 60
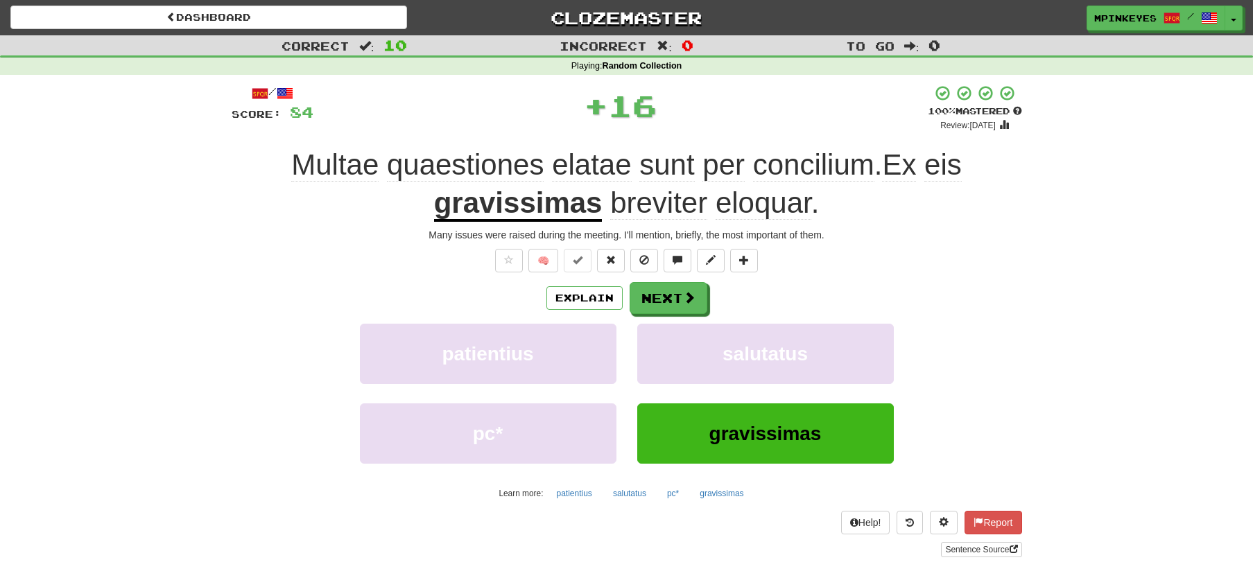
click at [661, 276] on div "/ Score: 84 + 16 100 % Mastered Review: 2026-03-20 Multae quaestiones elatae su…" at bounding box center [627, 321] width 790 height 472
click at [660, 304] on button "Next" at bounding box center [669, 299] width 78 height 32
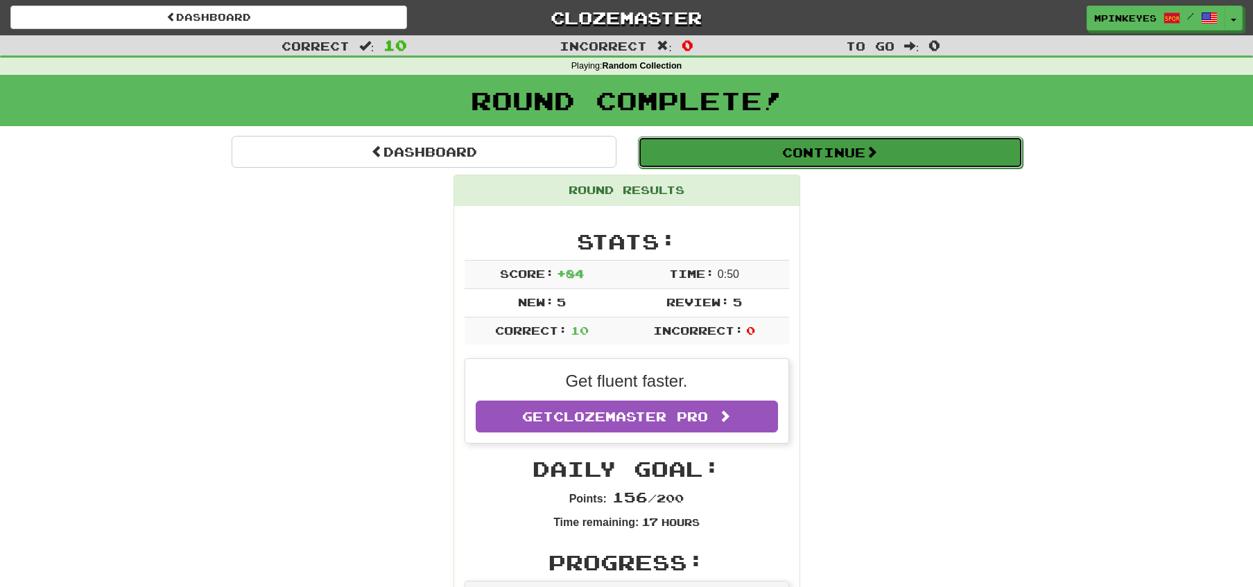
click at [729, 155] on button "Continue" at bounding box center [830, 153] width 385 height 32
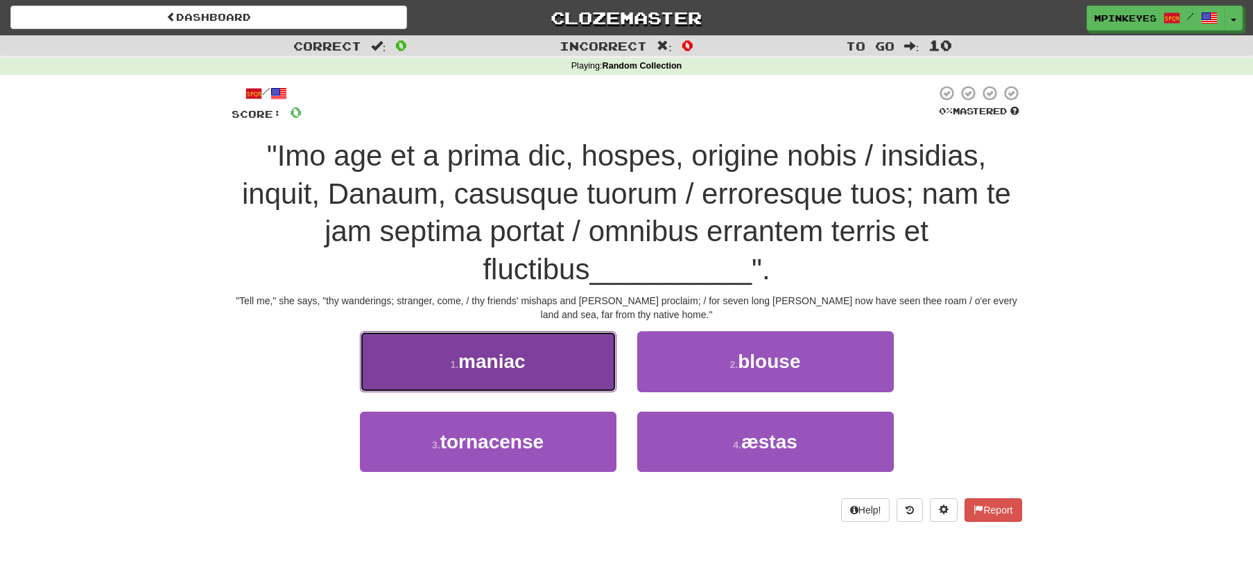
click at [589, 364] on button "1 . maniac" at bounding box center [488, 361] width 256 height 60
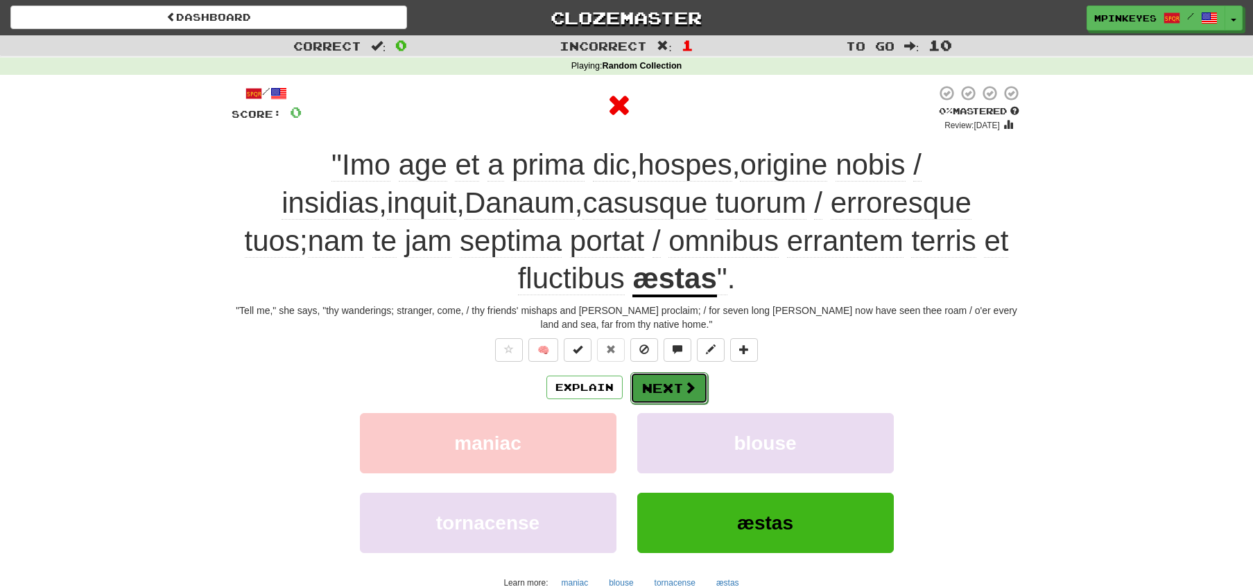
click at [647, 389] on button "Next" at bounding box center [669, 388] width 78 height 32
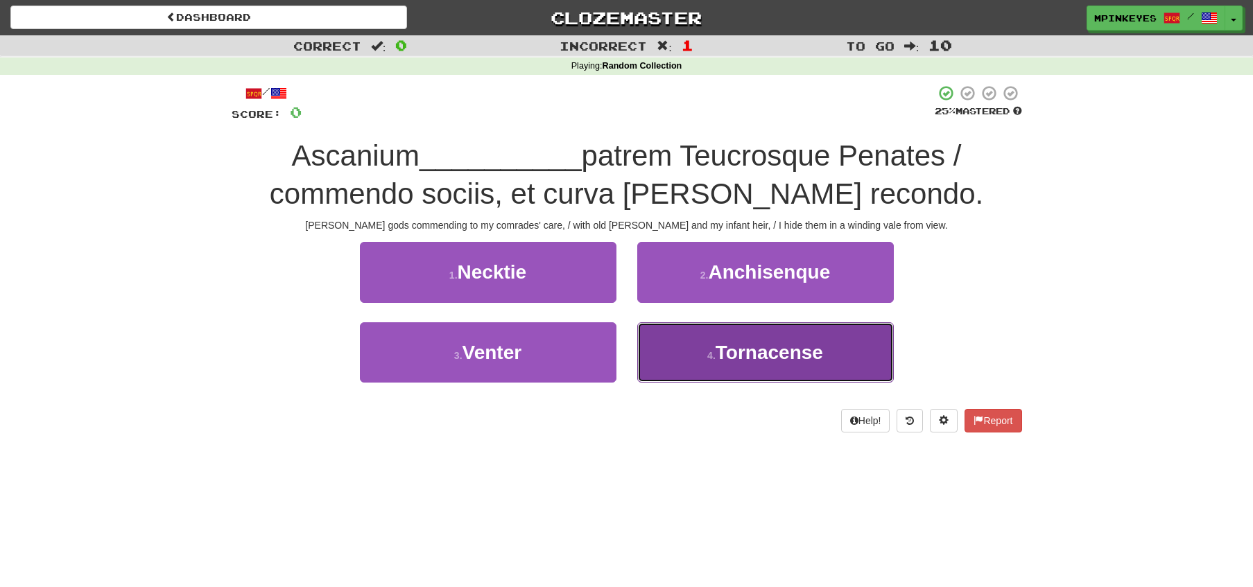
click at [665, 353] on button "4 . Tornacense" at bounding box center [765, 352] width 256 height 60
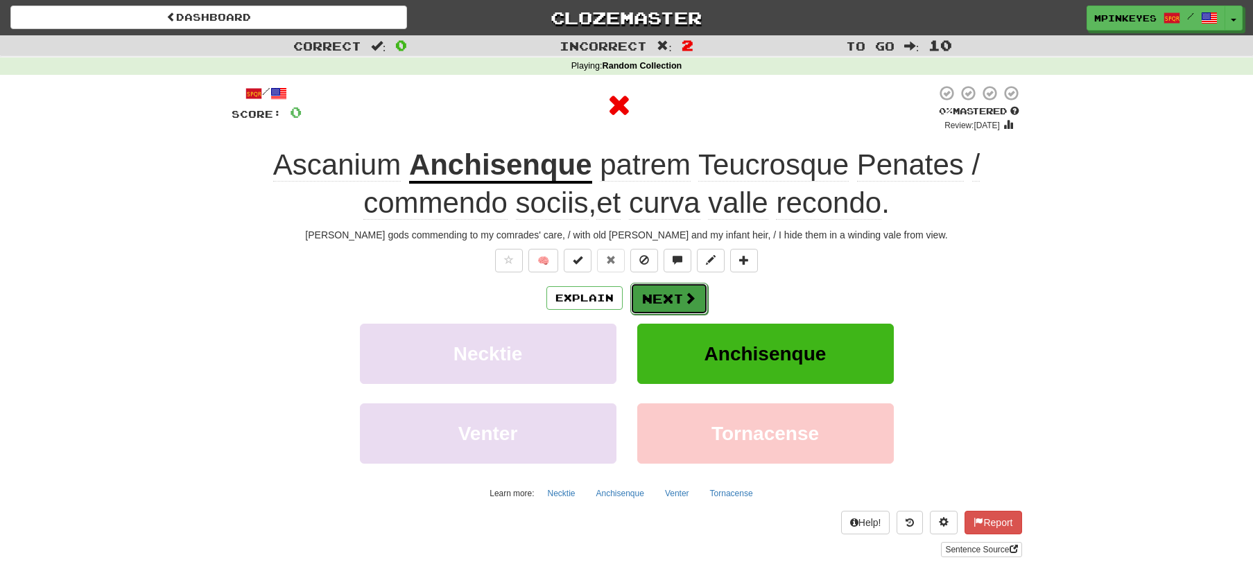
click at [637, 288] on button "Next" at bounding box center [669, 299] width 78 height 32
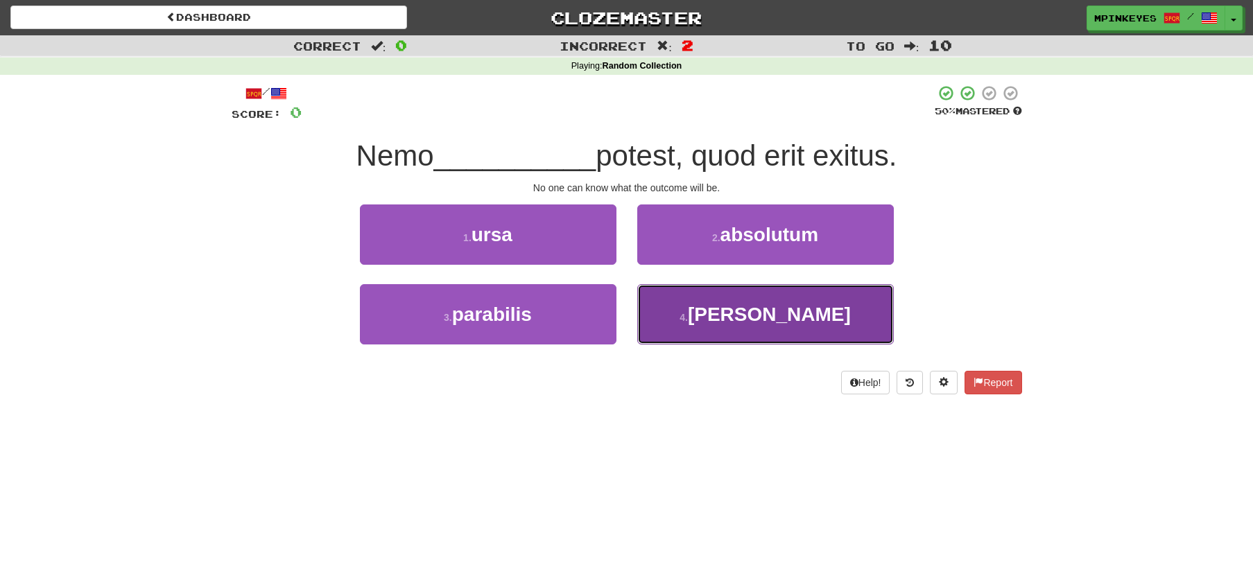
click at [674, 302] on button "4 . scire" at bounding box center [765, 314] width 256 height 60
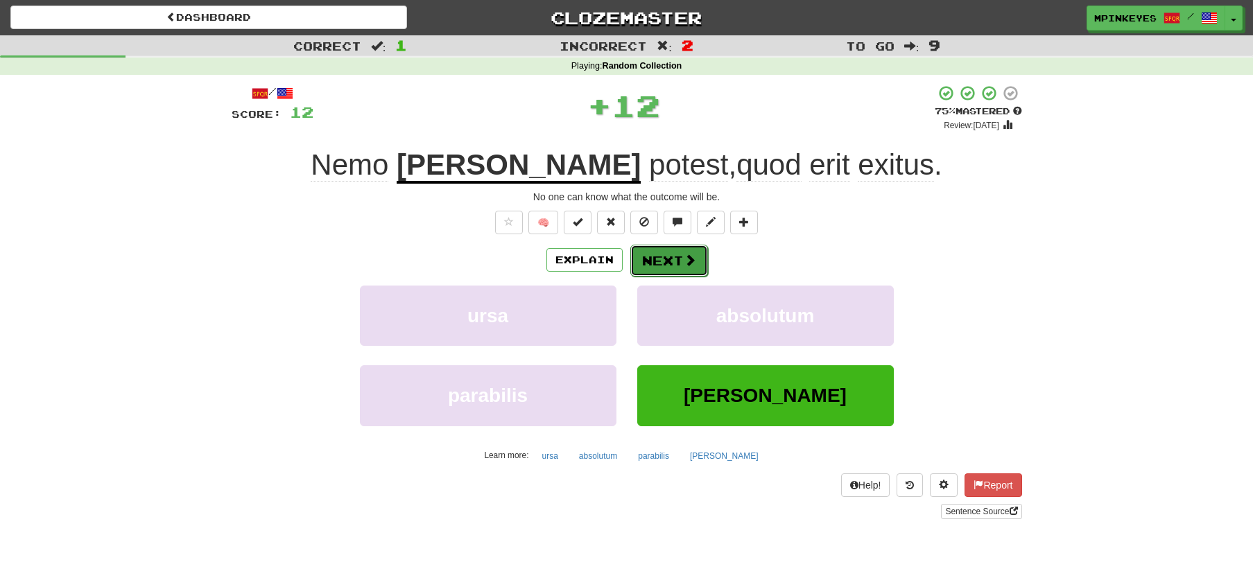
click at [650, 261] on button "Next" at bounding box center [669, 261] width 78 height 32
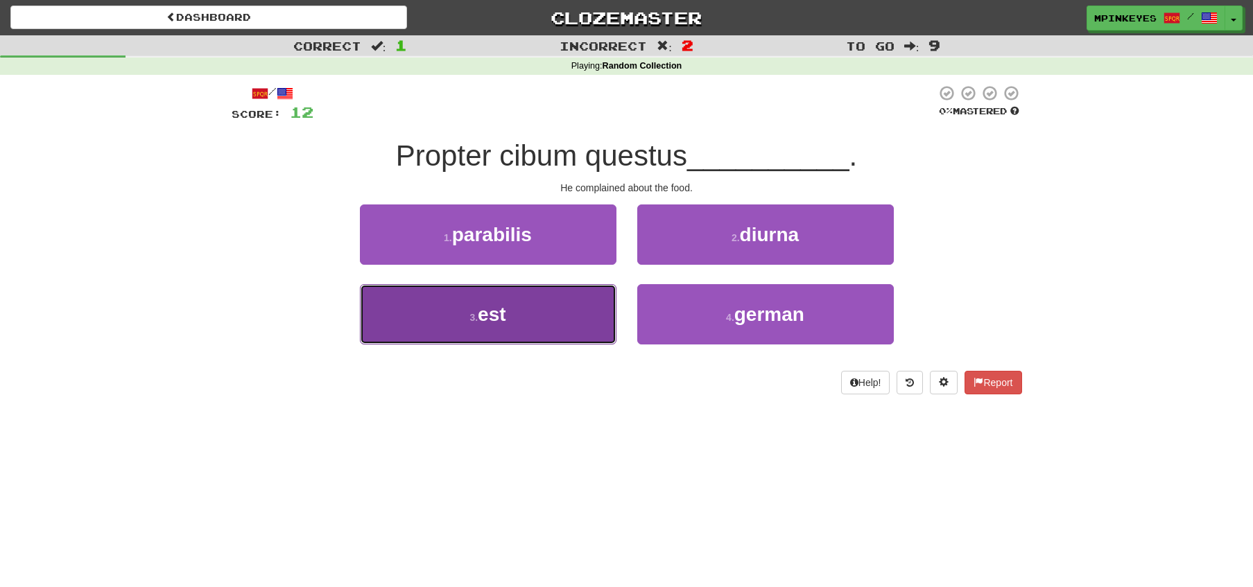
click at [561, 311] on button "3 . est" at bounding box center [488, 314] width 256 height 60
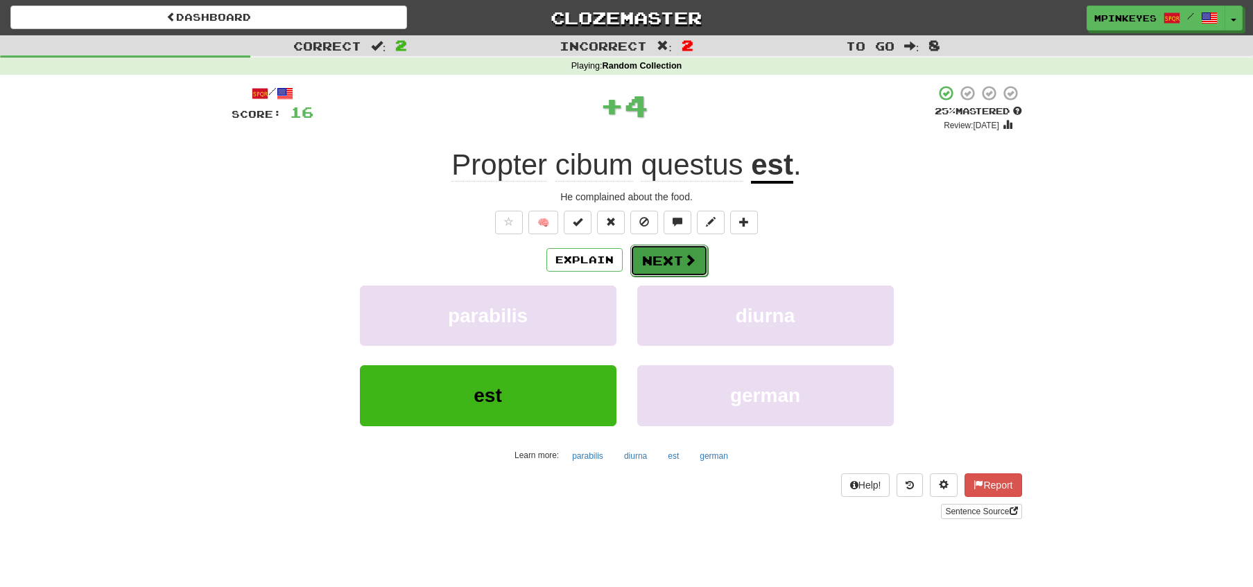
click at [669, 251] on button "Next" at bounding box center [669, 261] width 78 height 32
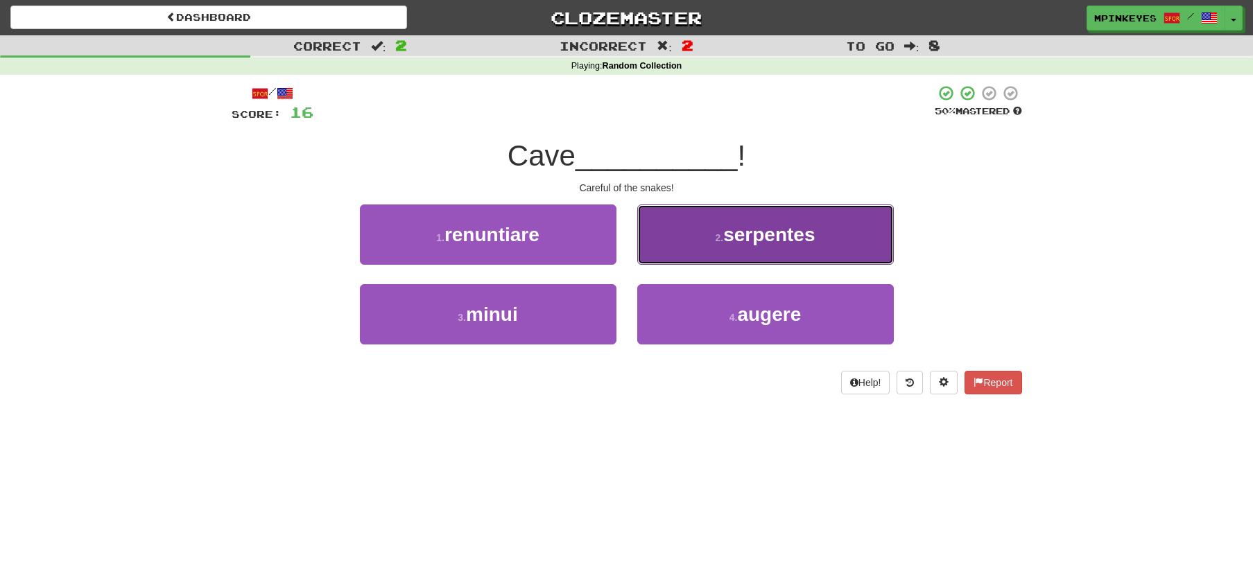
click at [654, 241] on button "2 . serpentes" at bounding box center [765, 234] width 256 height 60
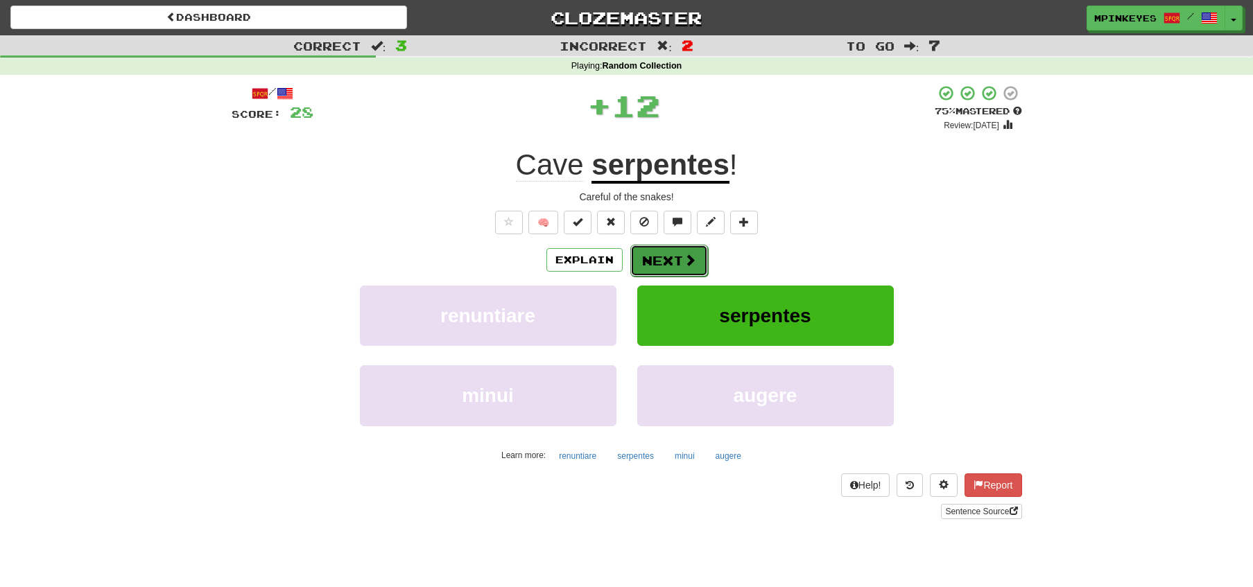
click at [643, 254] on button "Next" at bounding box center [669, 261] width 78 height 32
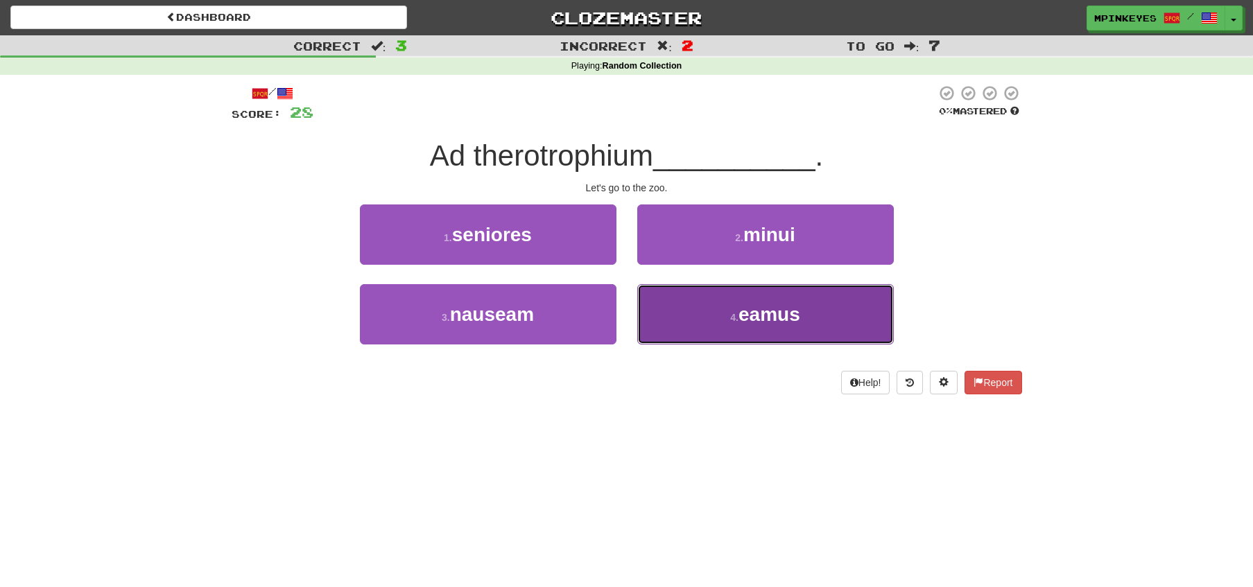
click at [662, 314] on button "4 . eamus" at bounding box center [765, 314] width 256 height 60
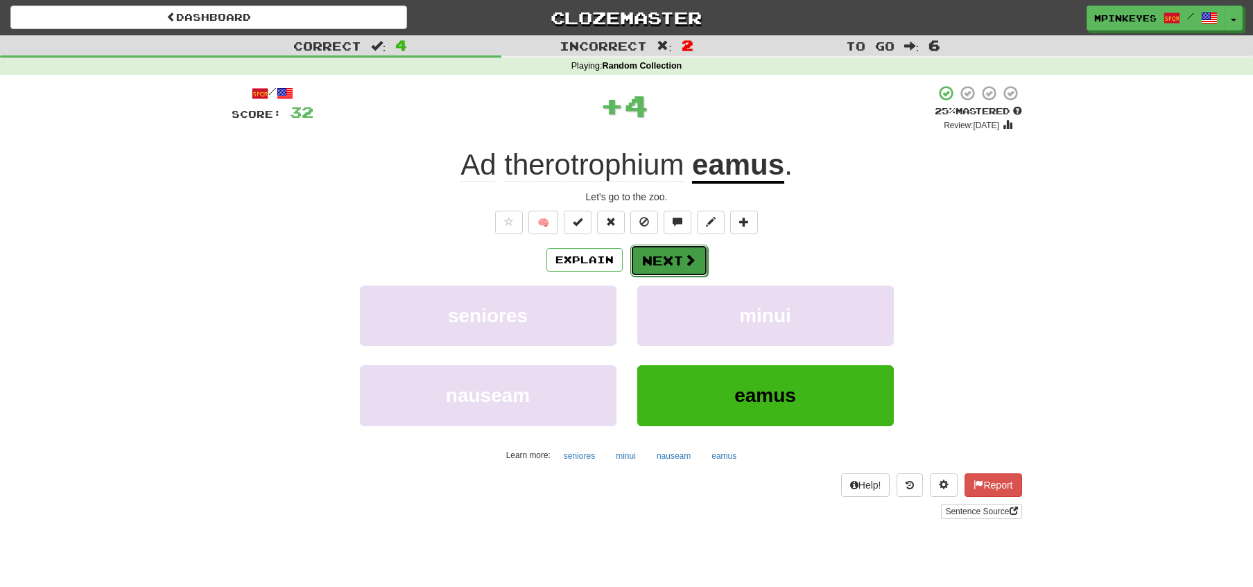
click at [648, 259] on button "Next" at bounding box center [669, 261] width 78 height 32
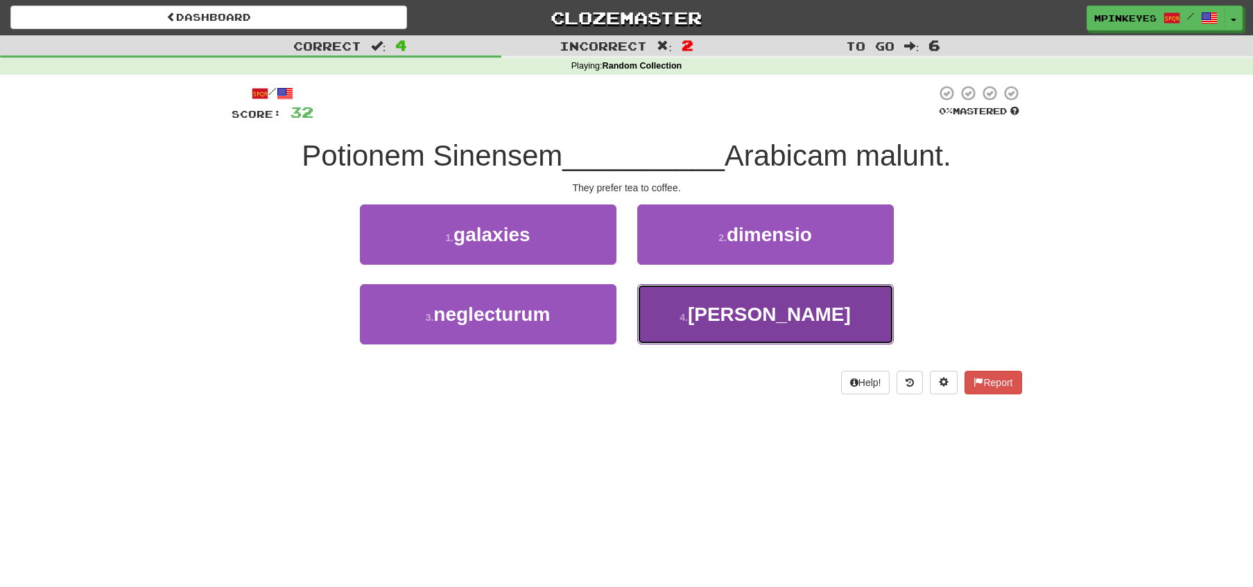
click at [661, 304] on button "4 . quam" at bounding box center [765, 314] width 256 height 60
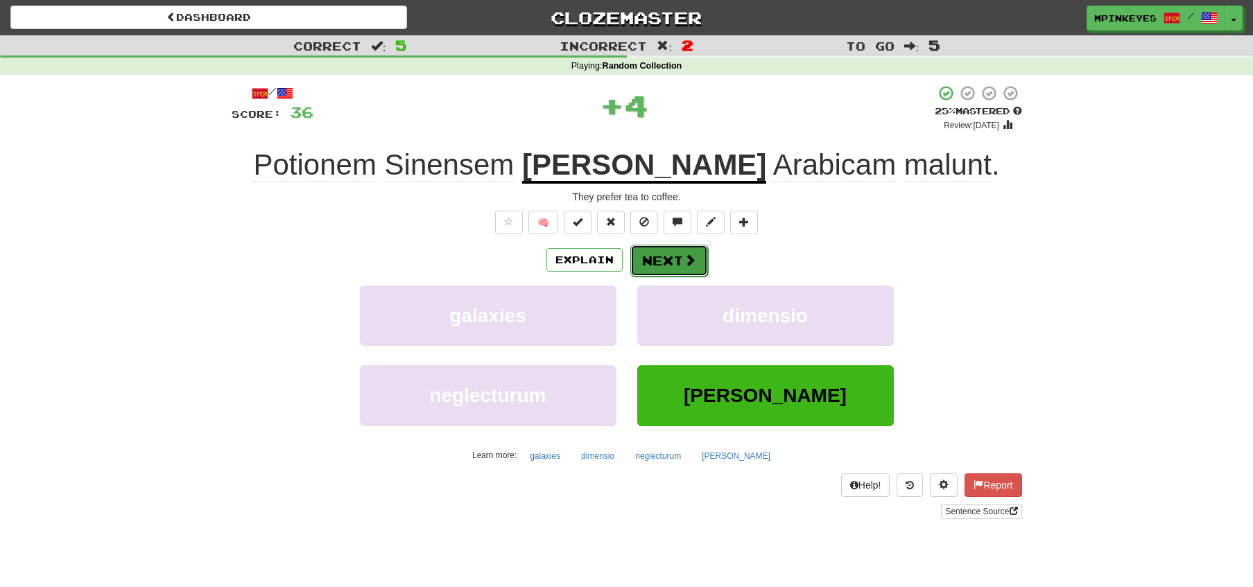
click at [643, 257] on button "Next" at bounding box center [669, 261] width 78 height 32
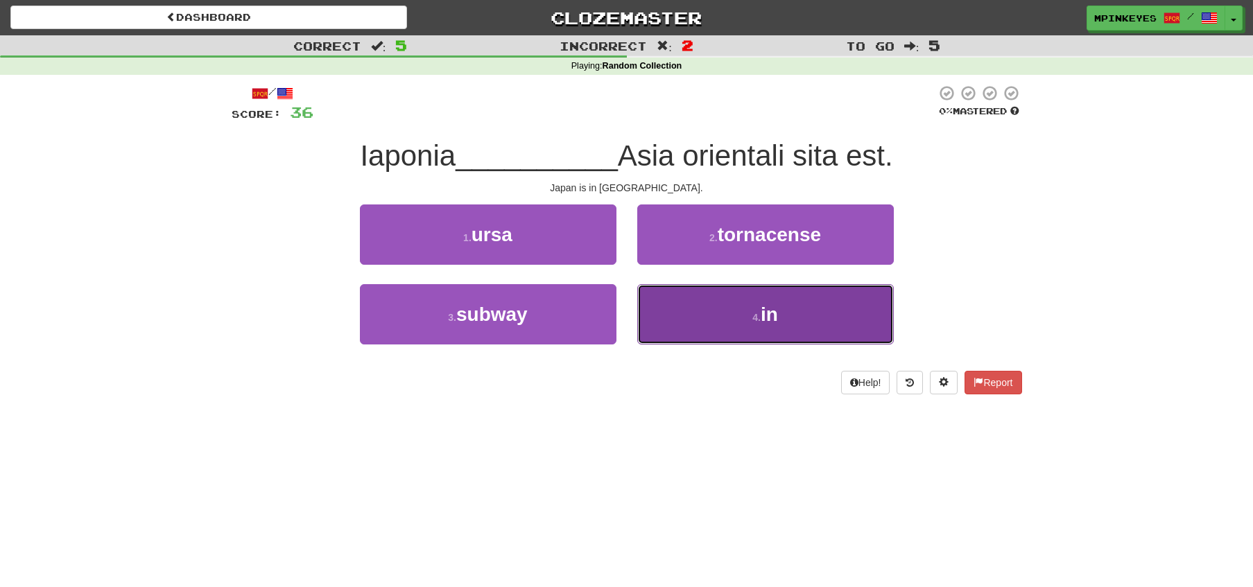
click at [677, 330] on button "4 . in" at bounding box center [765, 314] width 256 height 60
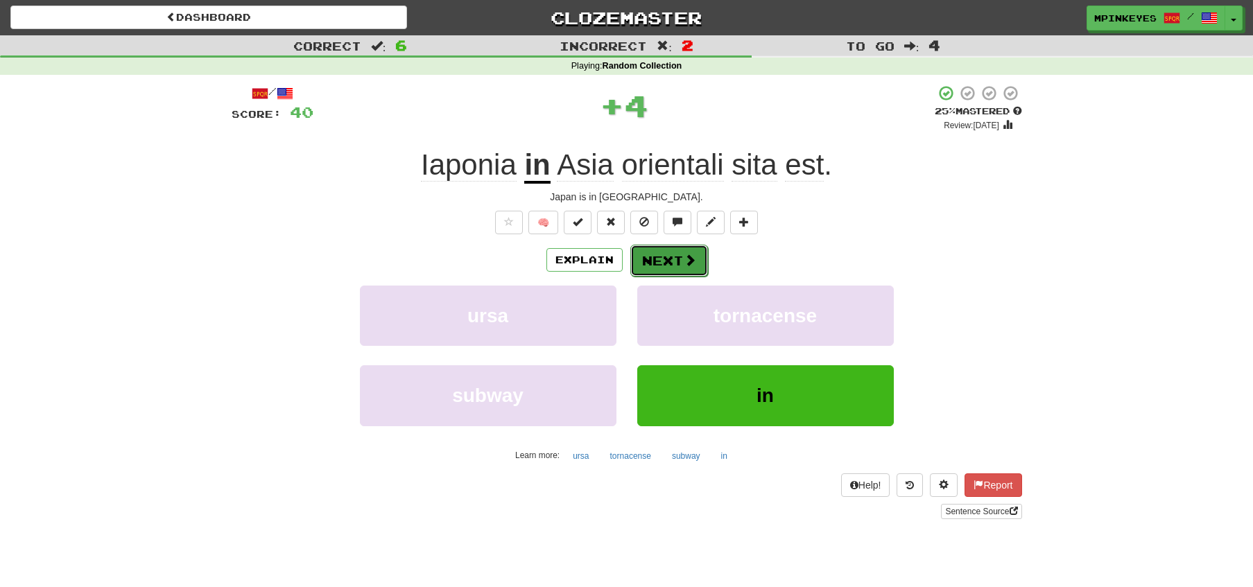
click at [653, 261] on button "Next" at bounding box center [669, 261] width 78 height 32
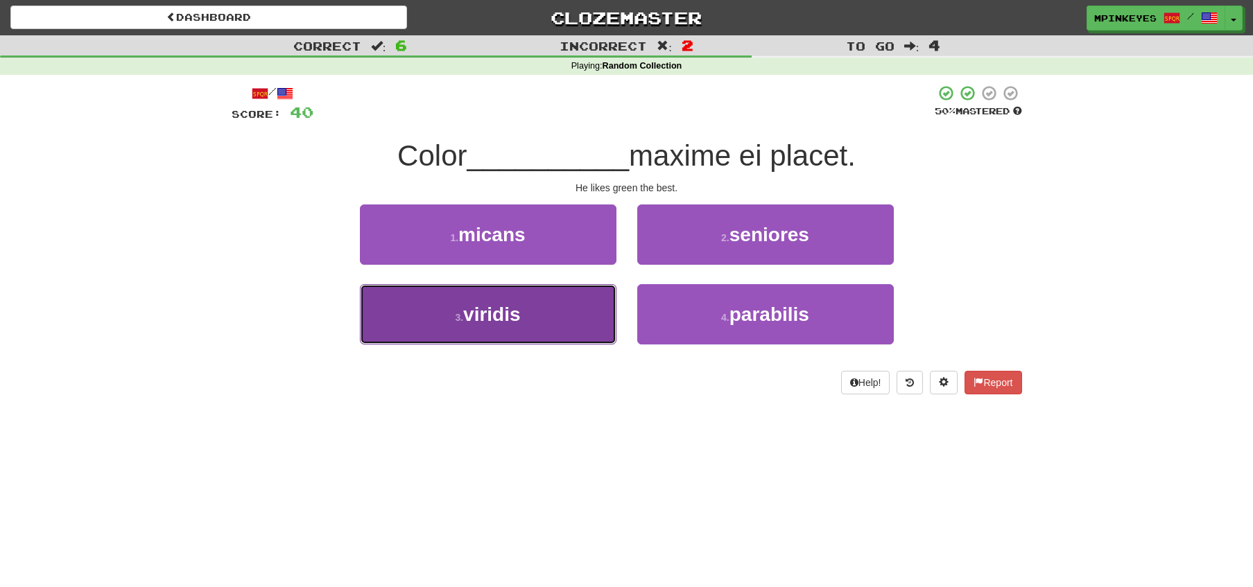
click at [609, 301] on button "3 . viridis" at bounding box center [488, 314] width 256 height 60
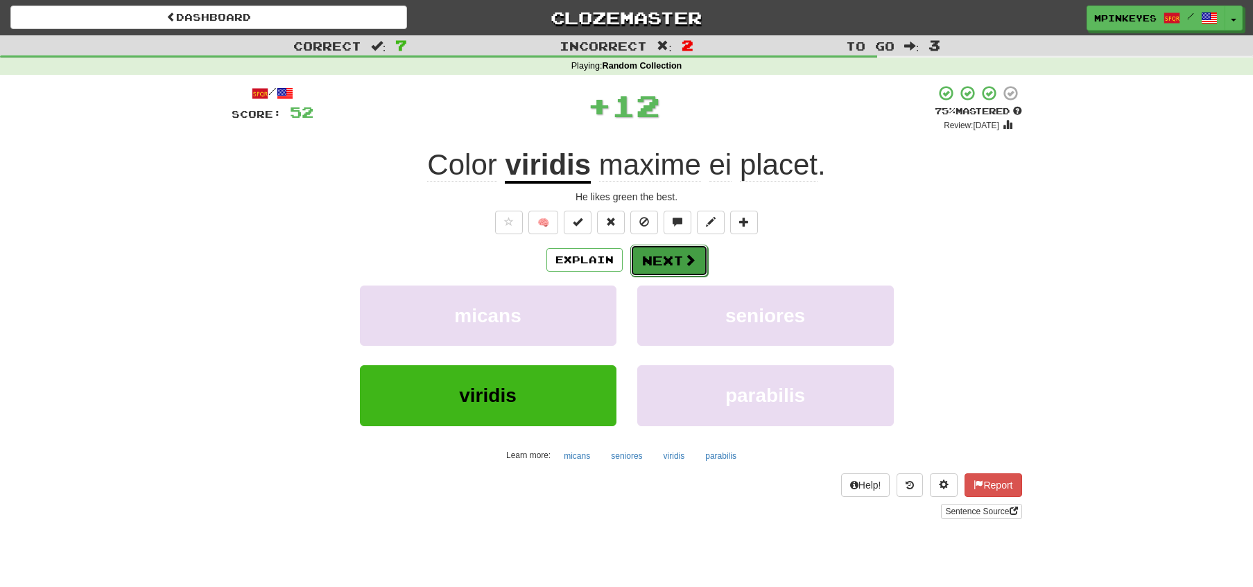
click at [672, 264] on button "Next" at bounding box center [669, 261] width 78 height 32
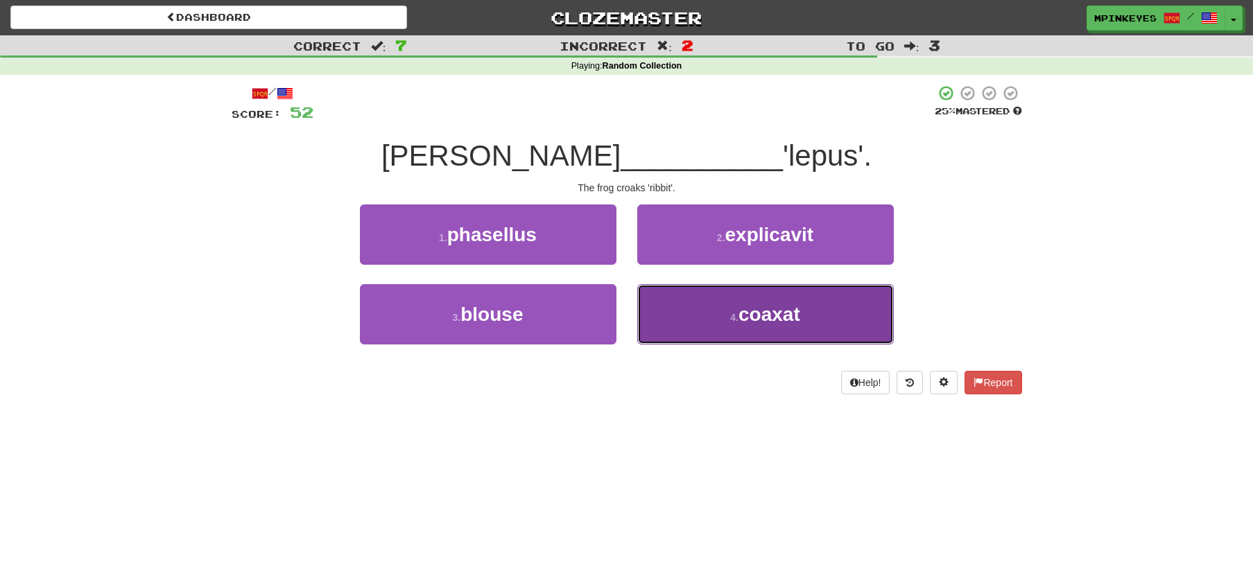
click at [643, 295] on button "4 . coaxat" at bounding box center [765, 314] width 256 height 60
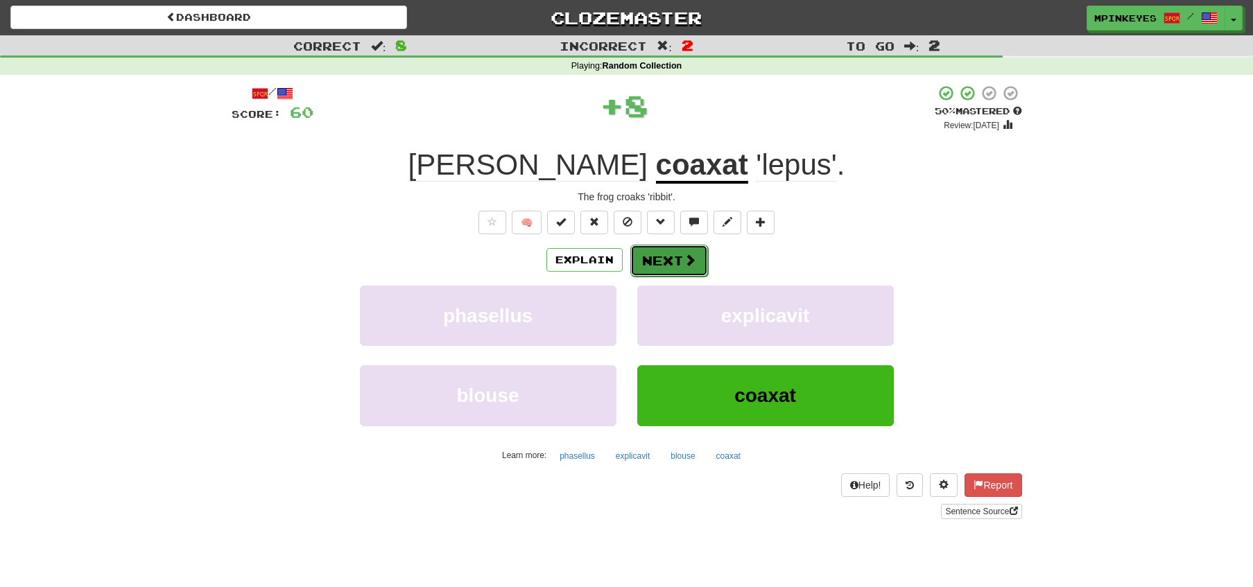
click at [639, 256] on button "Next" at bounding box center [669, 261] width 78 height 32
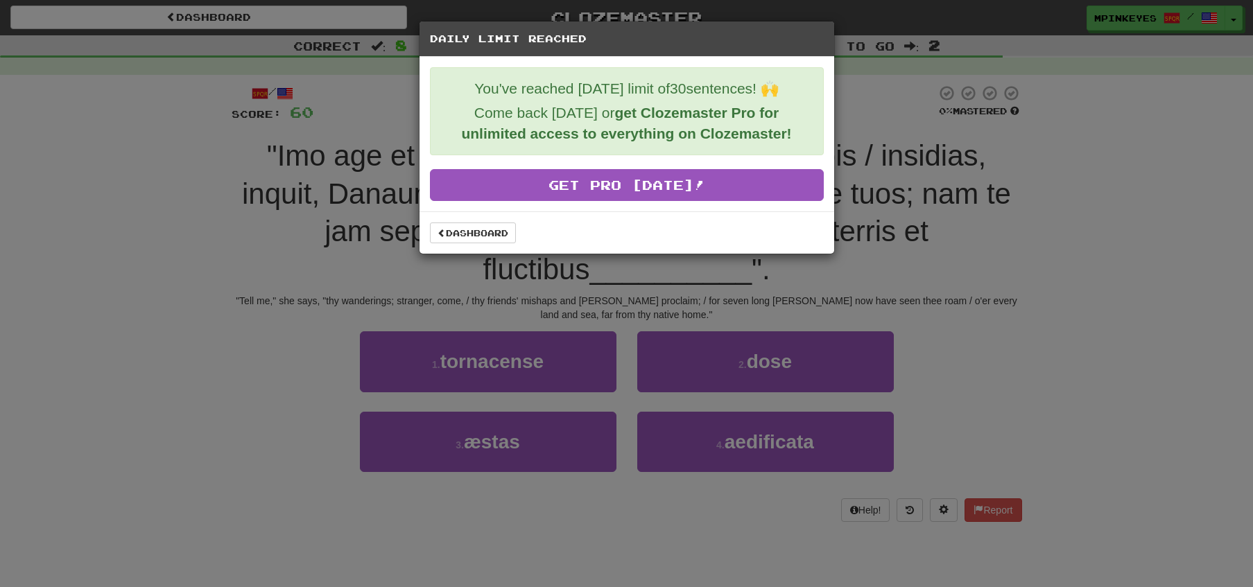
click at [481, 220] on div "Dashboard" at bounding box center [626, 232] width 415 height 42
click at [485, 237] on link "Dashboard" at bounding box center [473, 233] width 86 height 21
